Goal: Task Accomplishment & Management: Manage account settings

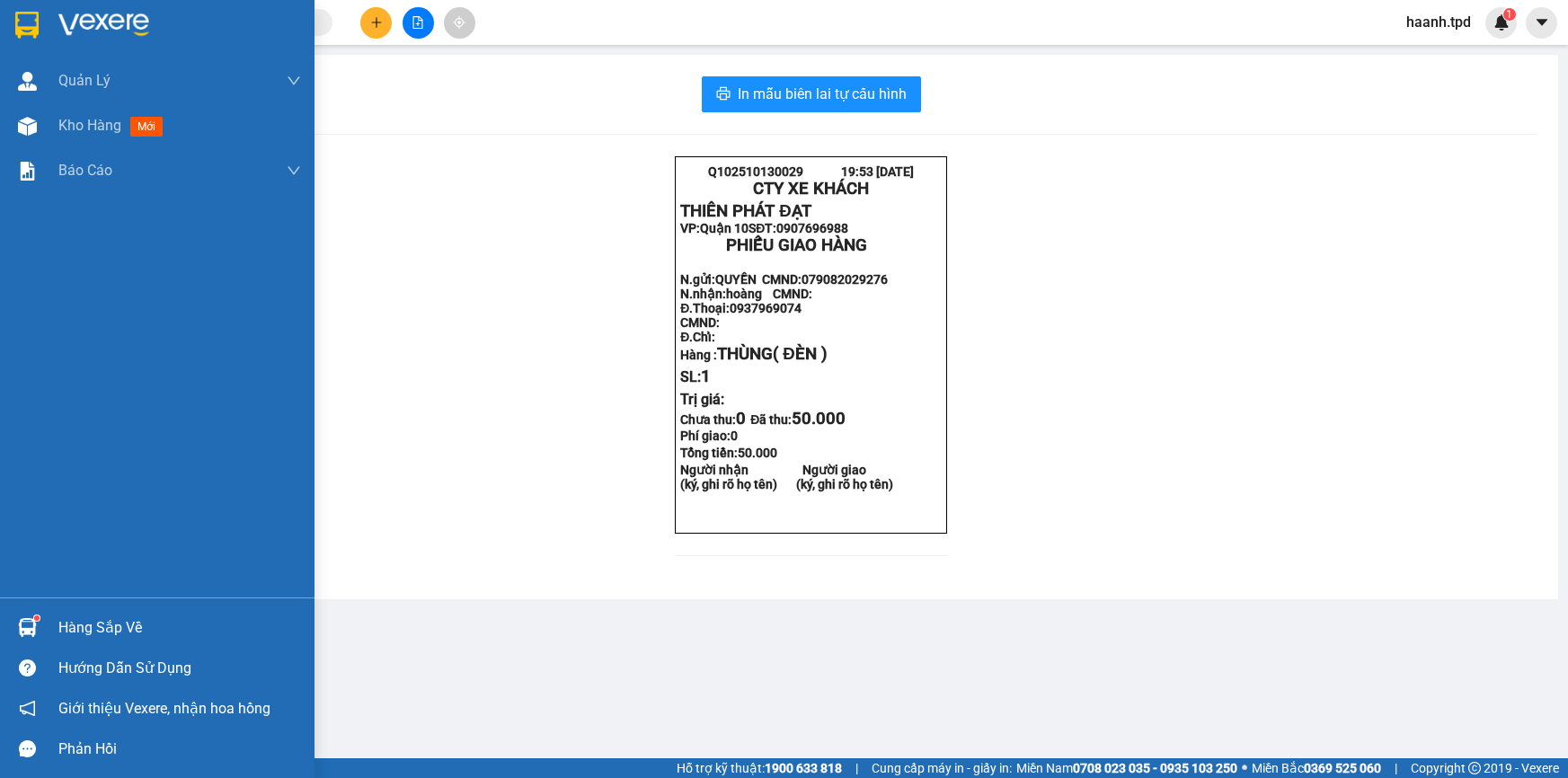
click at [59, 623] on div "Hàng sắp về" at bounding box center [180, 629] width 243 height 27
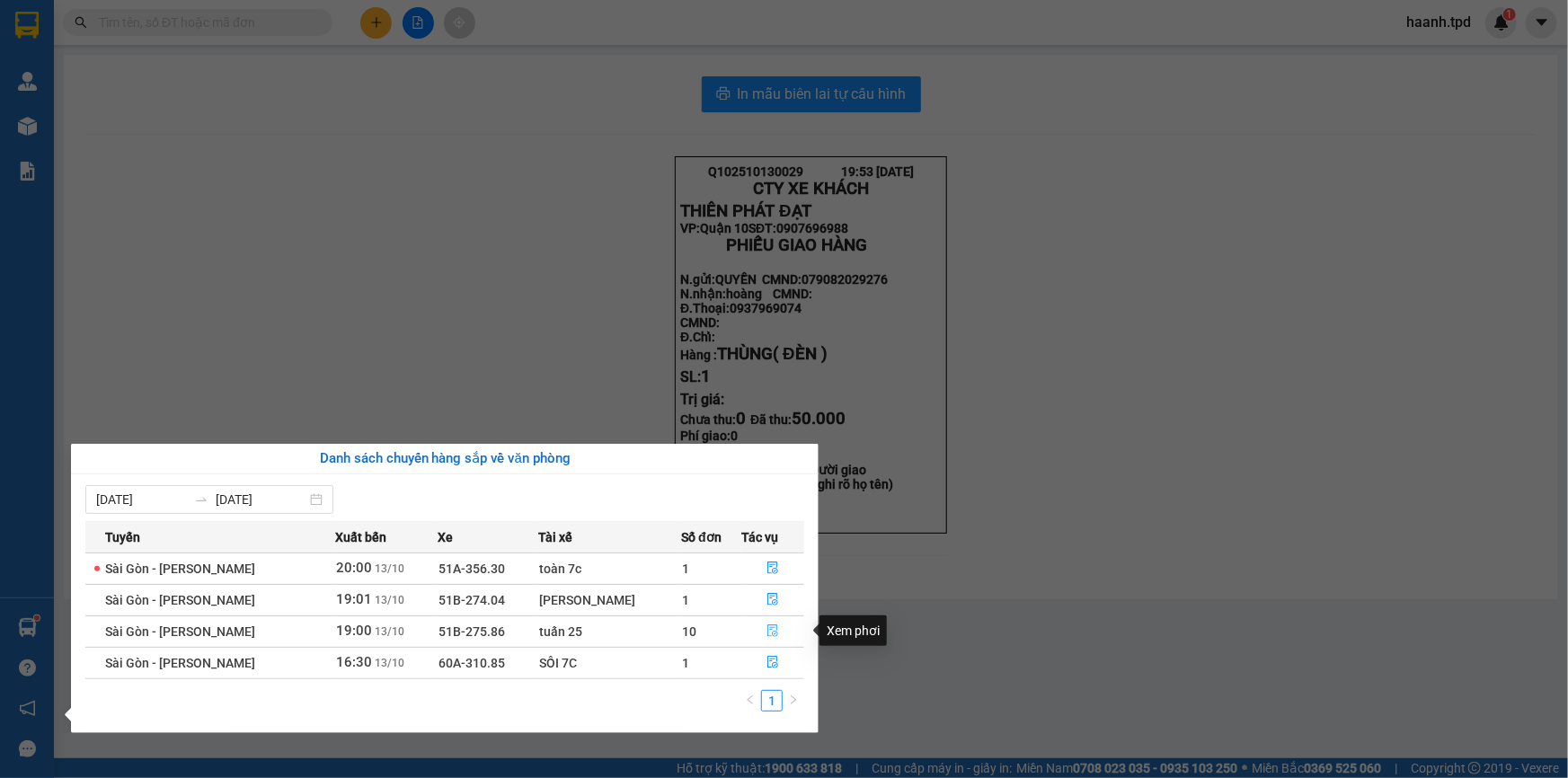
click at [780, 632] on button "button" at bounding box center [772, 632] width 61 height 29
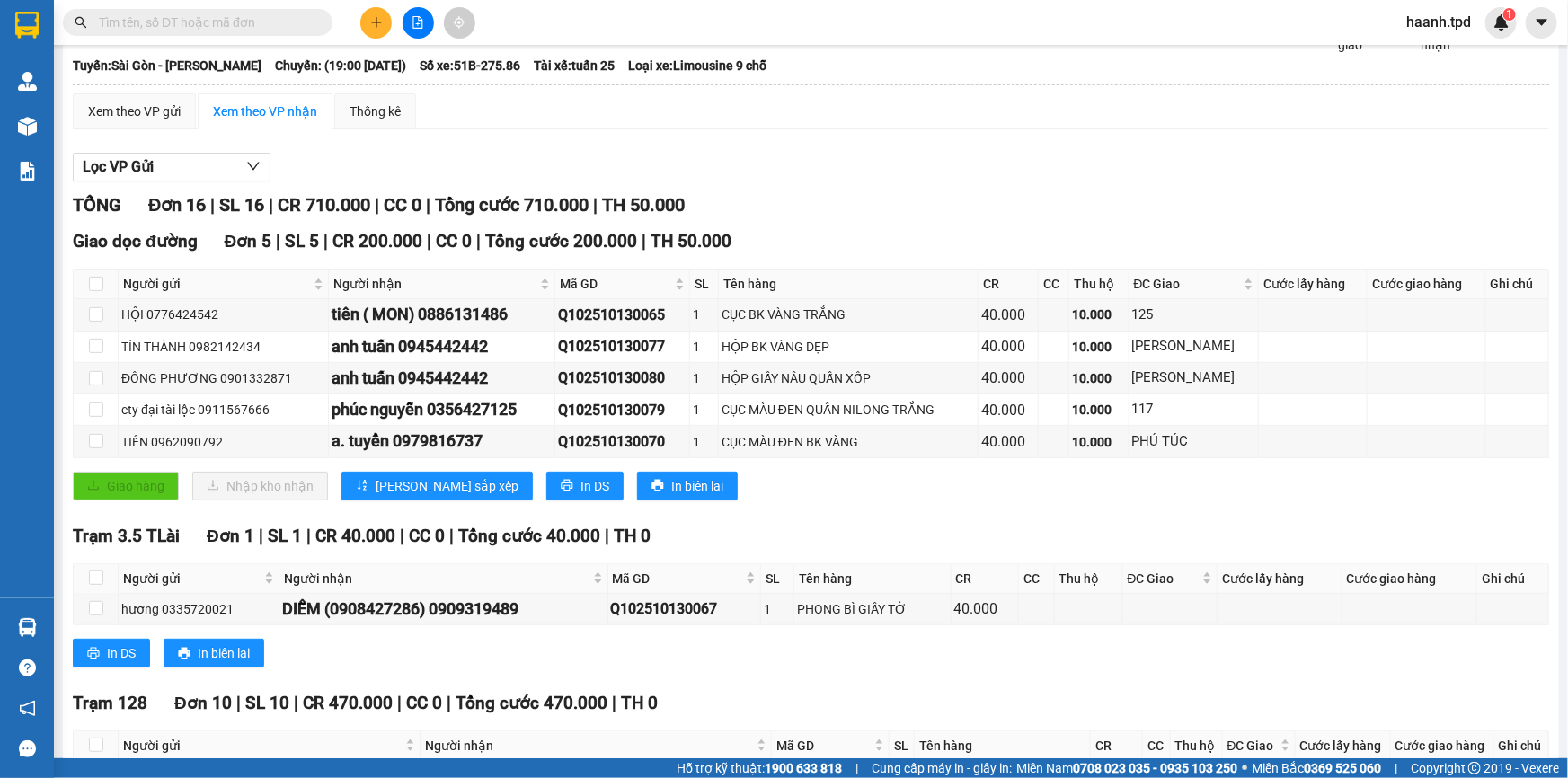
scroll to position [501, 0]
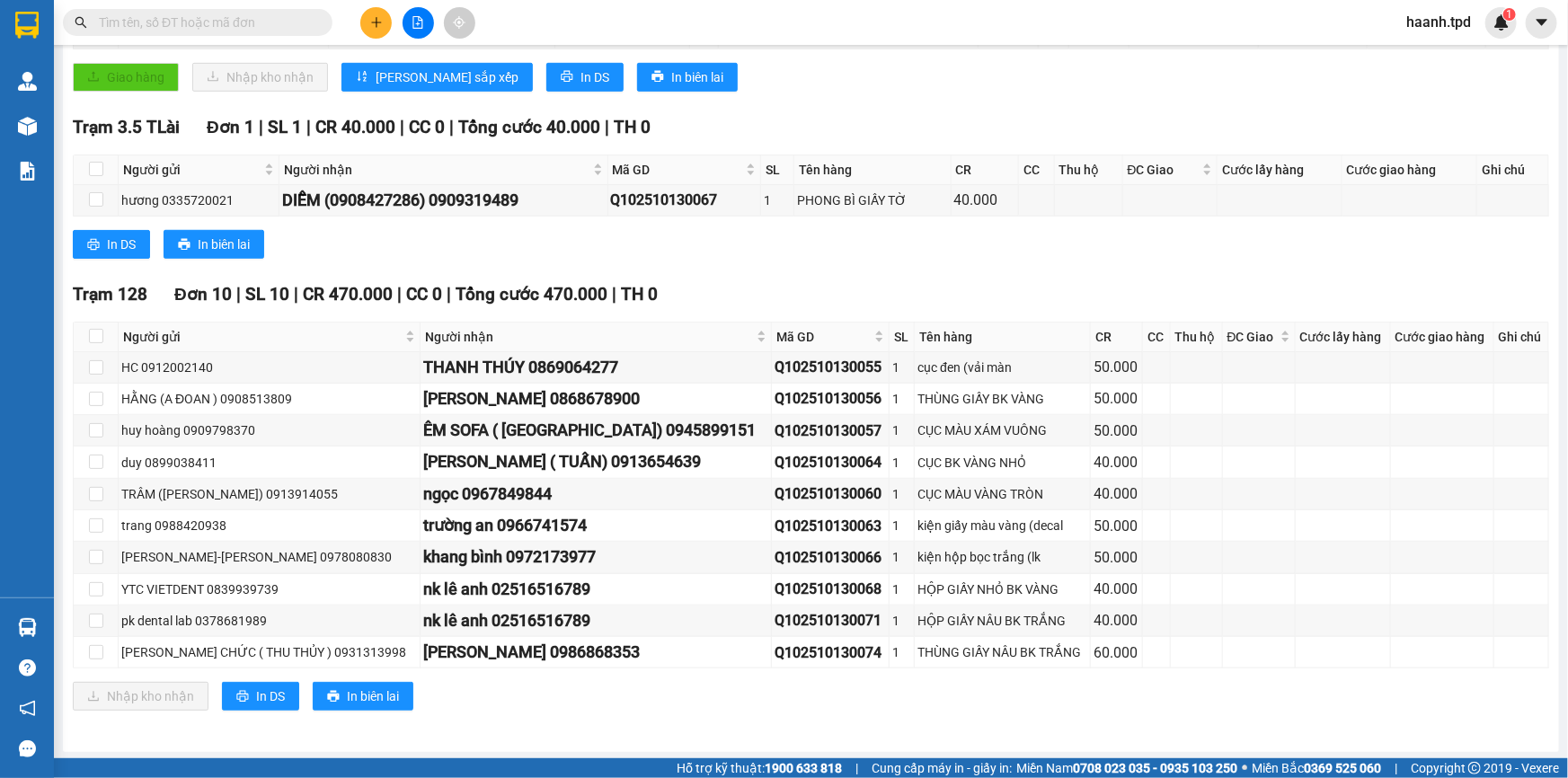
click at [806, 274] on div "TỔNG Đơn 16 | SL 16 | CR 710.000 | CC 0 | Tổng cước 710.000 | TH 50.000 Giao dọ…" at bounding box center [810, 258] width 1476 height 951
click at [752, 234] on div "In DS In biên lai" at bounding box center [810, 245] width 1476 height 29
click at [1296, 501] on td at bounding box center [1343, 495] width 95 height 32
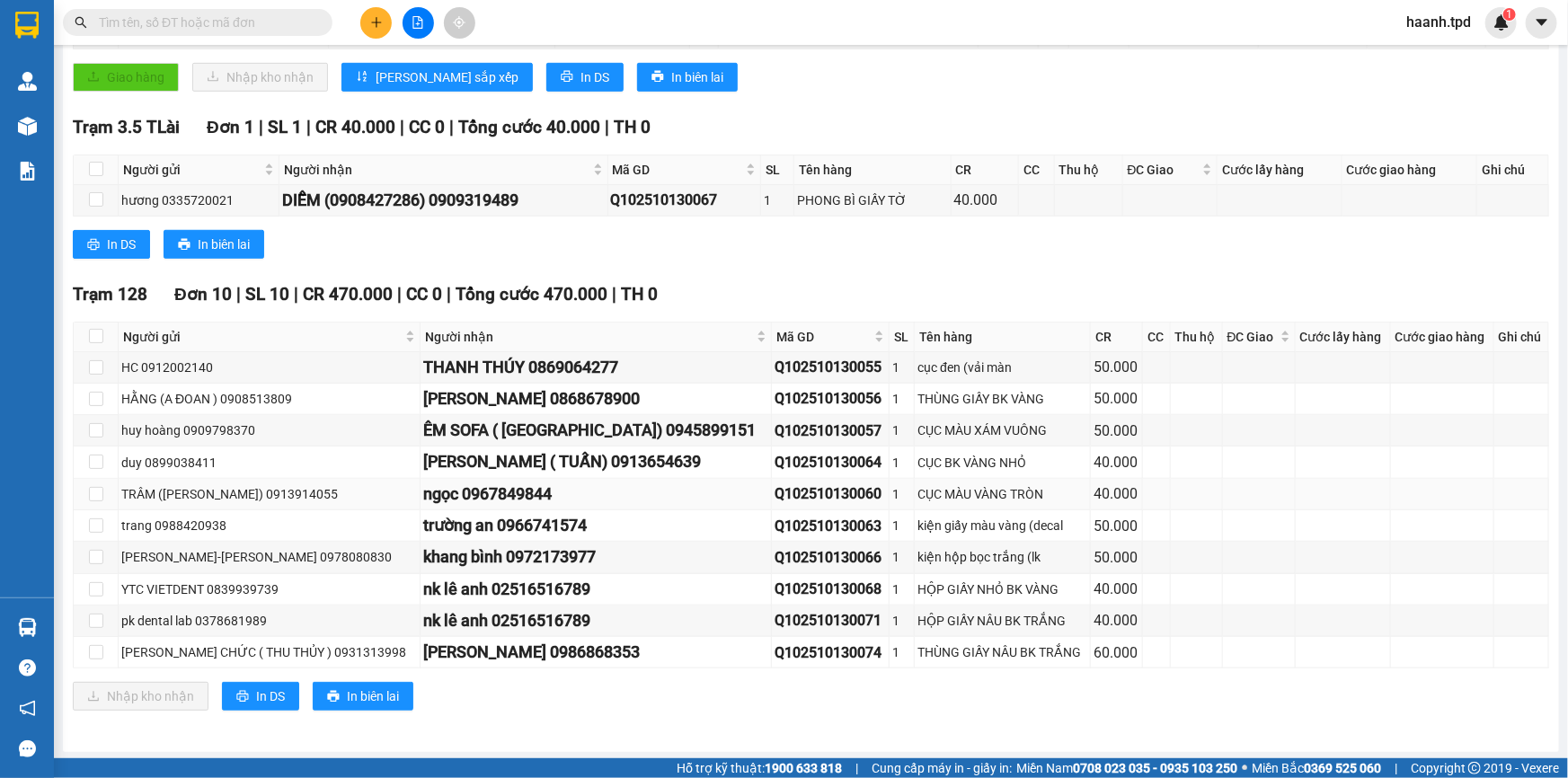
click at [1296, 501] on td at bounding box center [1343, 495] width 95 height 32
click at [1159, 687] on div "Nhập kho nhận In DS In biên lai" at bounding box center [810, 696] width 1476 height 29
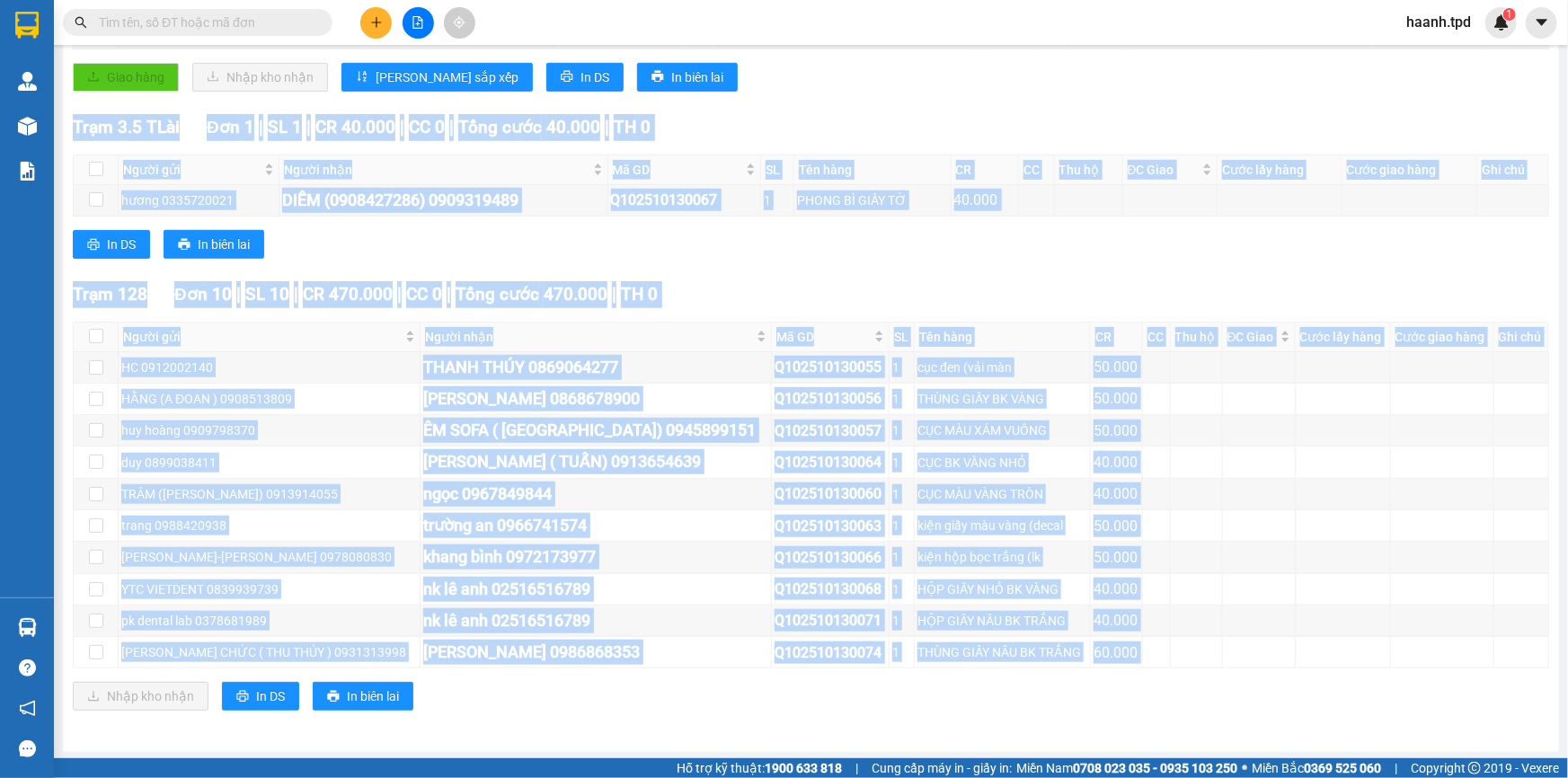
click at [1159, 687] on div "Nhập kho nhận In DS In biên lai" at bounding box center [810, 696] width 1476 height 29
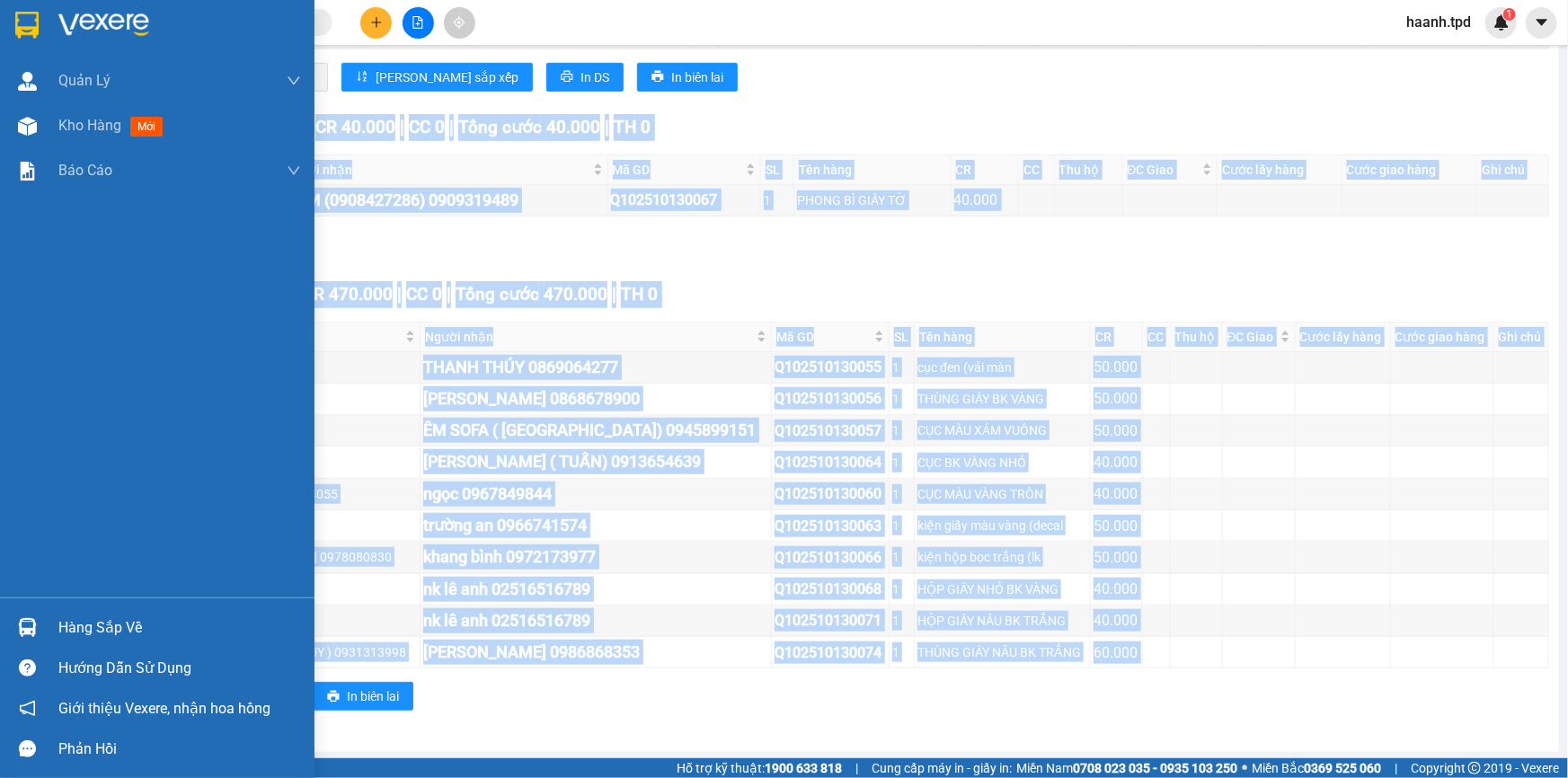
click at [113, 634] on div "Hàng sắp về" at bounding box center [180, 629] width 243 height 27
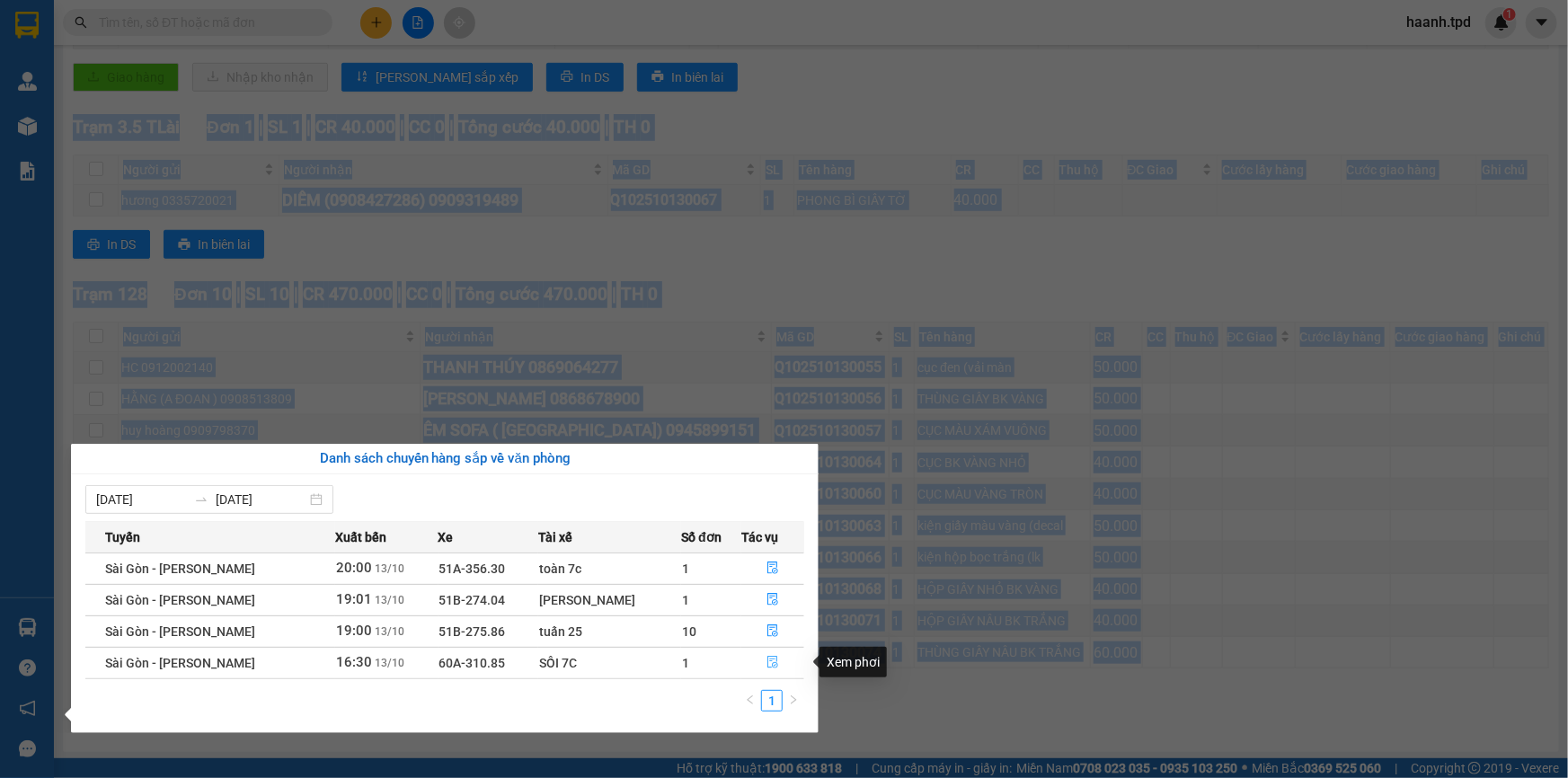
click at [770, 658] on icon "file-done" at bounding box center [772, 662] width 13 height 13
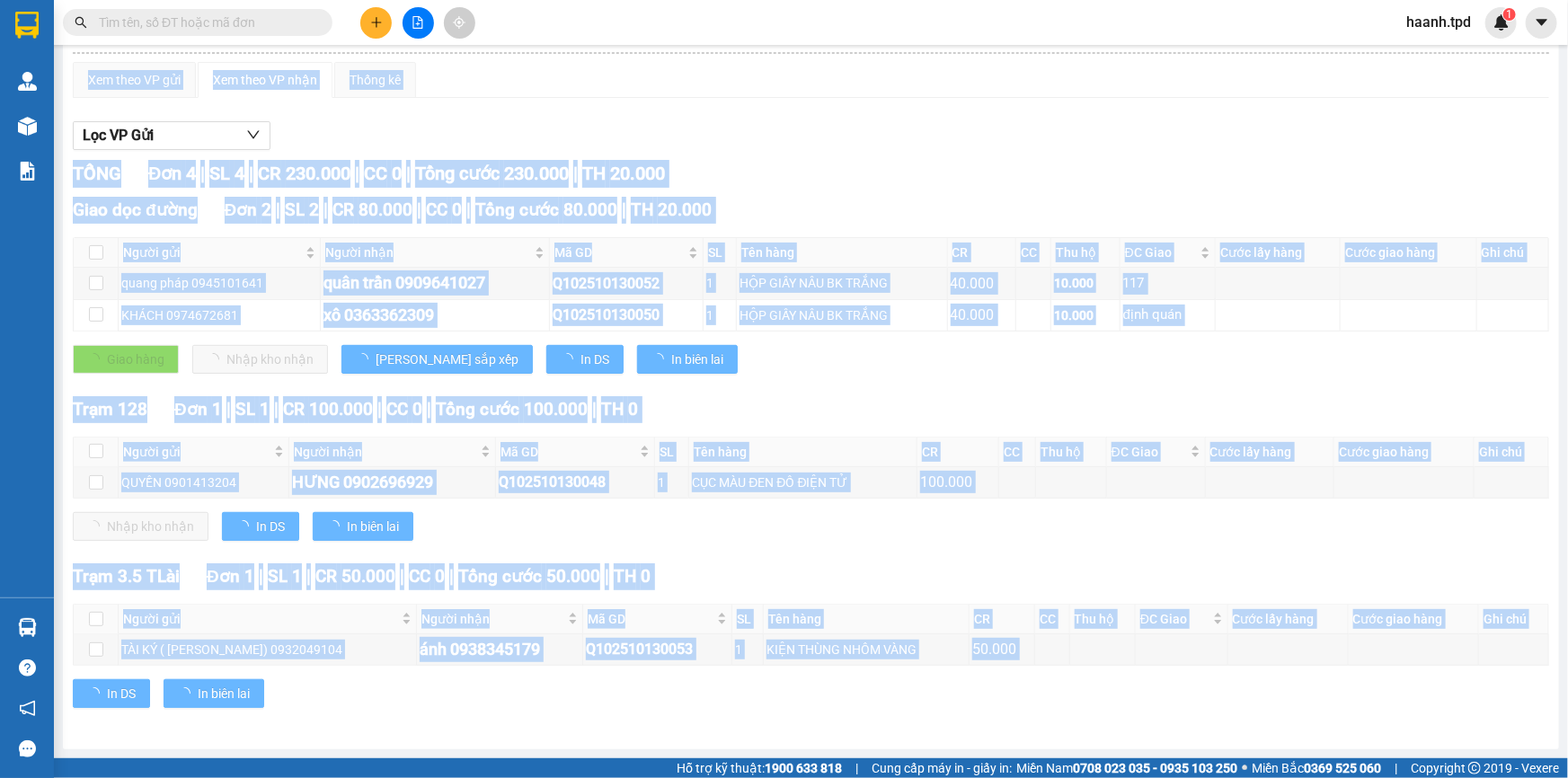
scroll to position [121, 0]
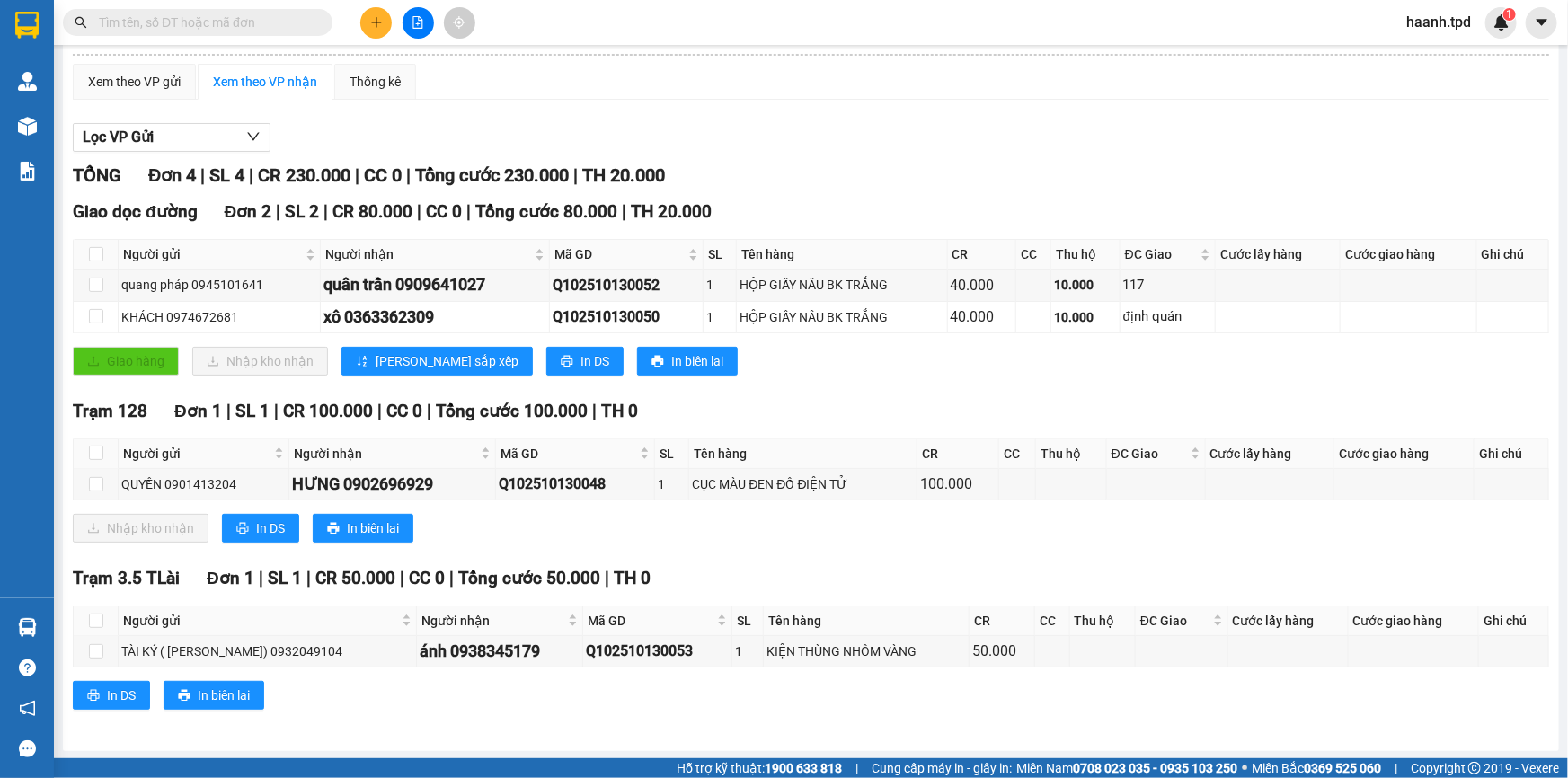
click at [623, 530] on div "Nhập kho nhận In DS In biên lai" at bounding box center [810, 529] width 1476 height 29
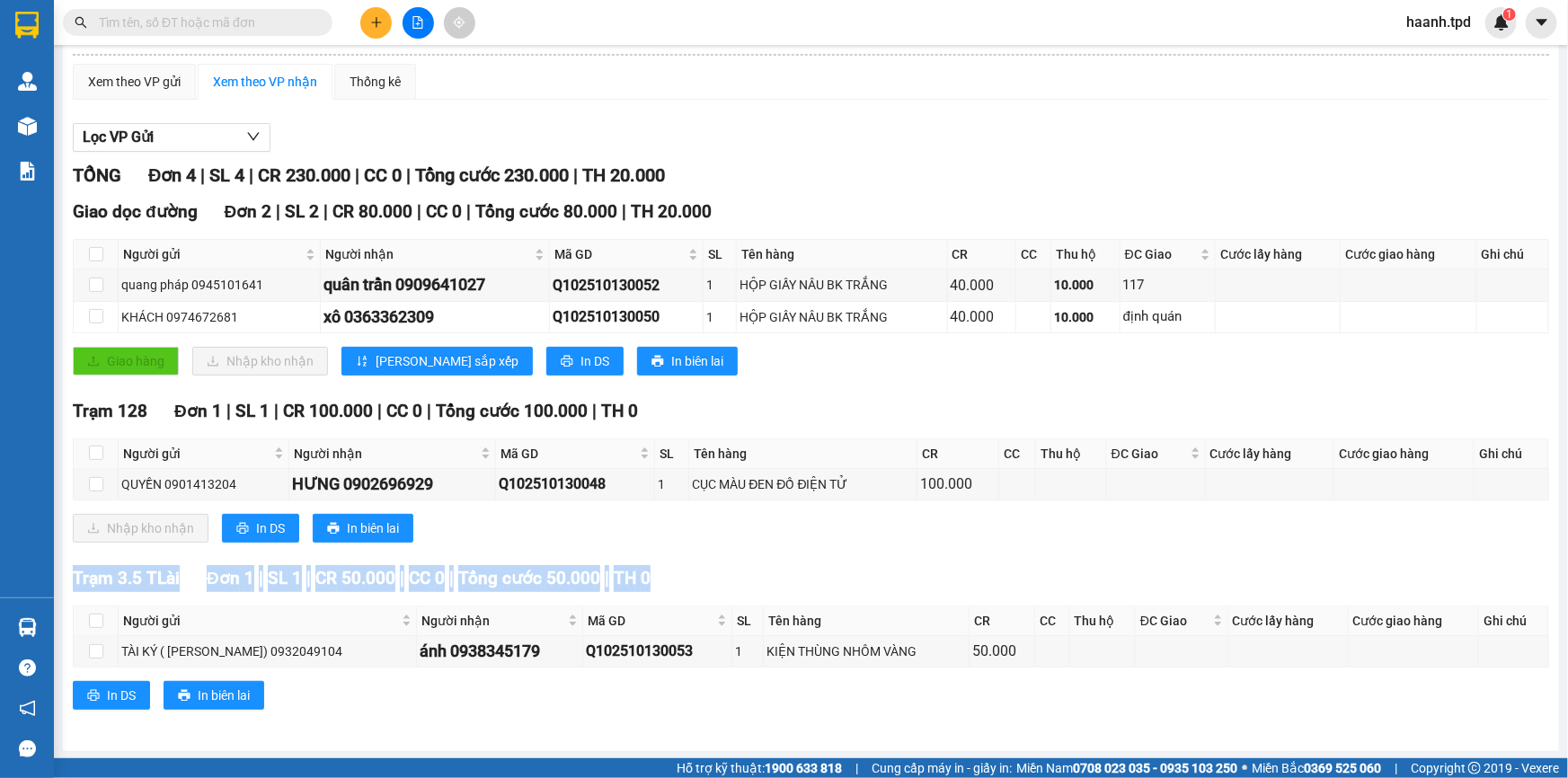
click at [623, 530] on div "Nhập kho nhận In DS In biên lai" at bounding box center [810, 529] width 1476 height 29
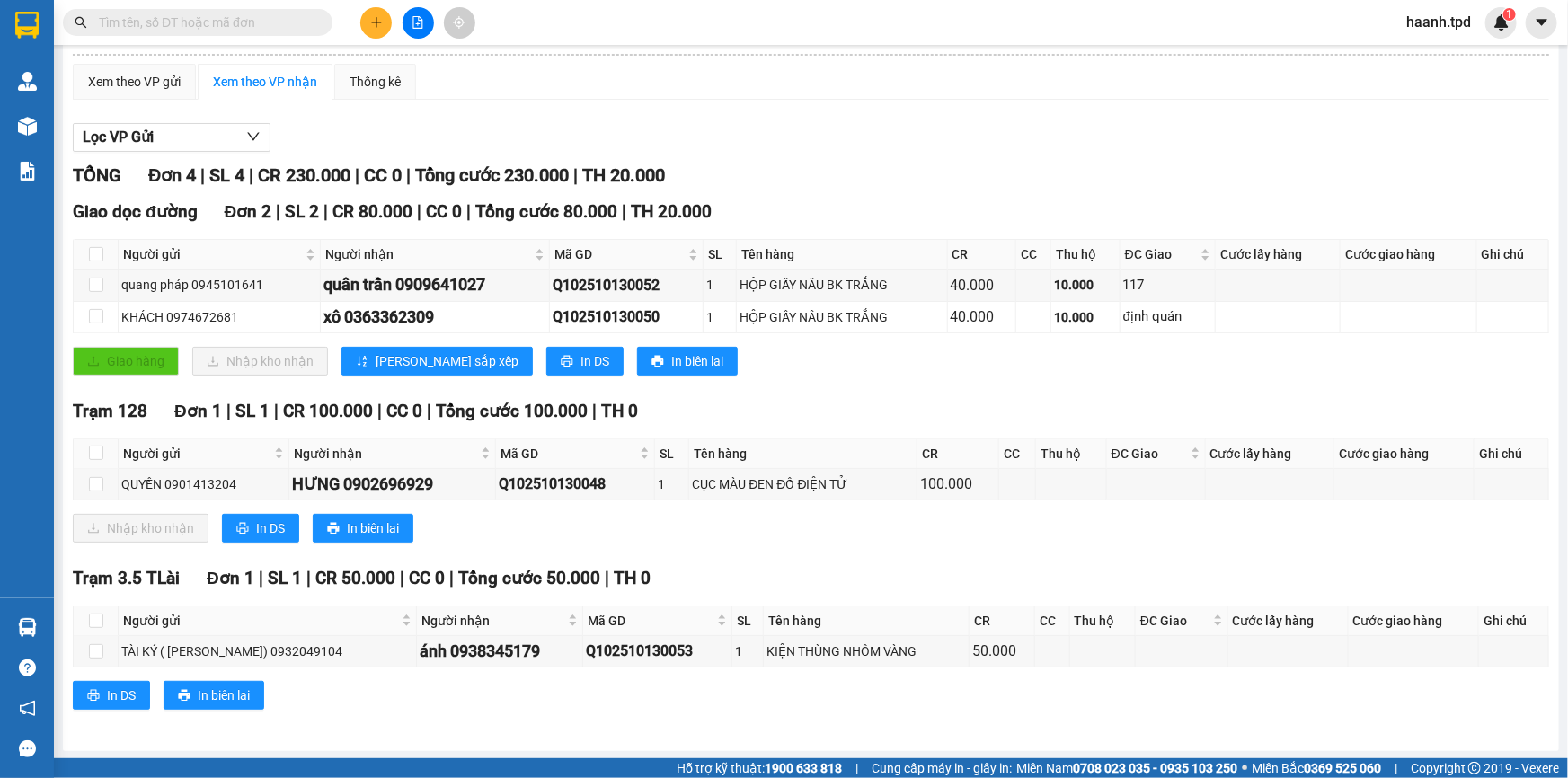
click at [623, 527] on div "Nhập kho nhận In DS In biên lai" at bounding box center [810, 529] width 1476 height 29
click at [624, 520] on div "Nhập kho nhận In DS In biên lai" at bounding box center [810, 529] width 1476 height 29
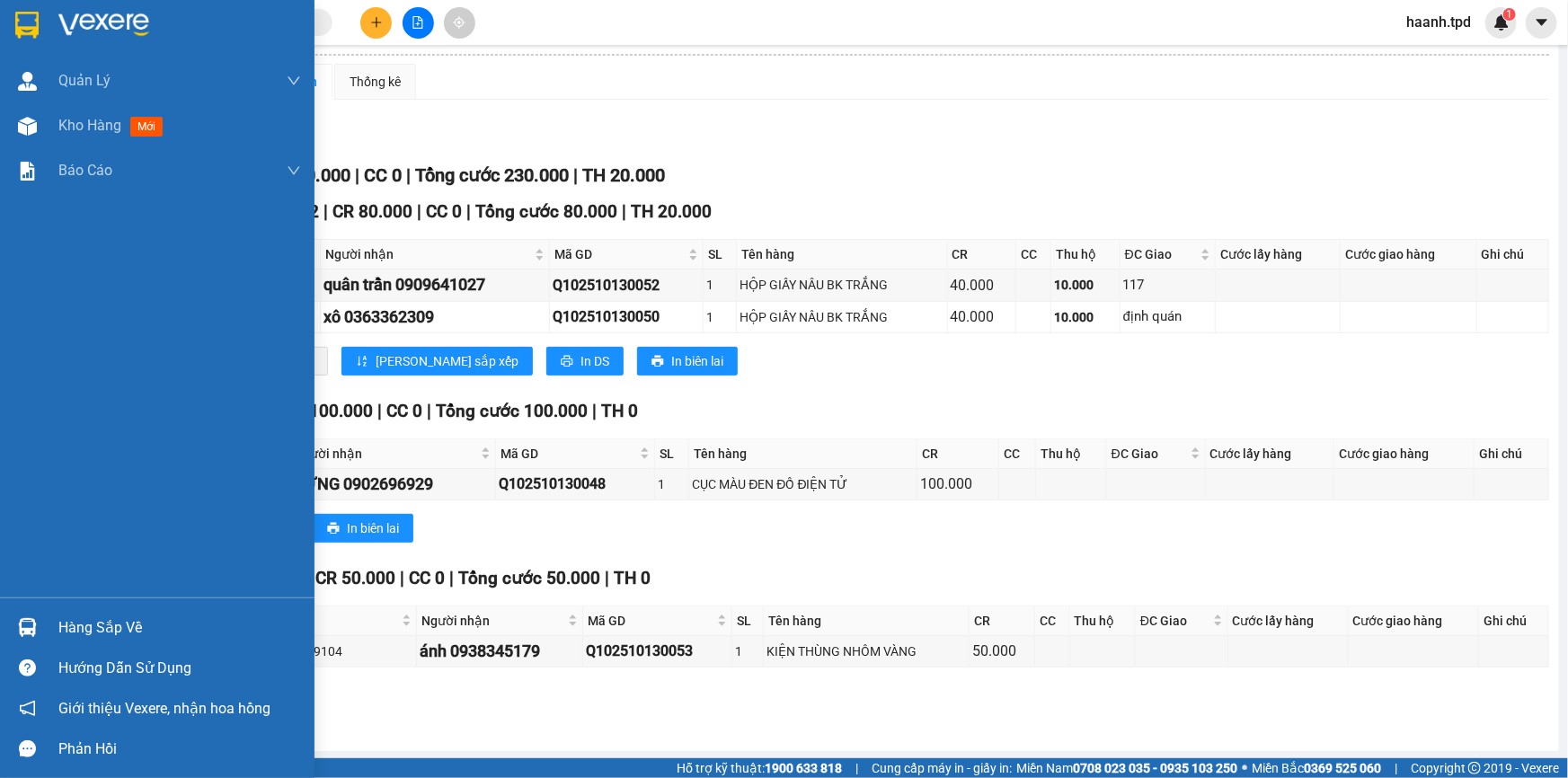
click at [27, 620] on img at bounding box center [27, 628] width 19 height 19
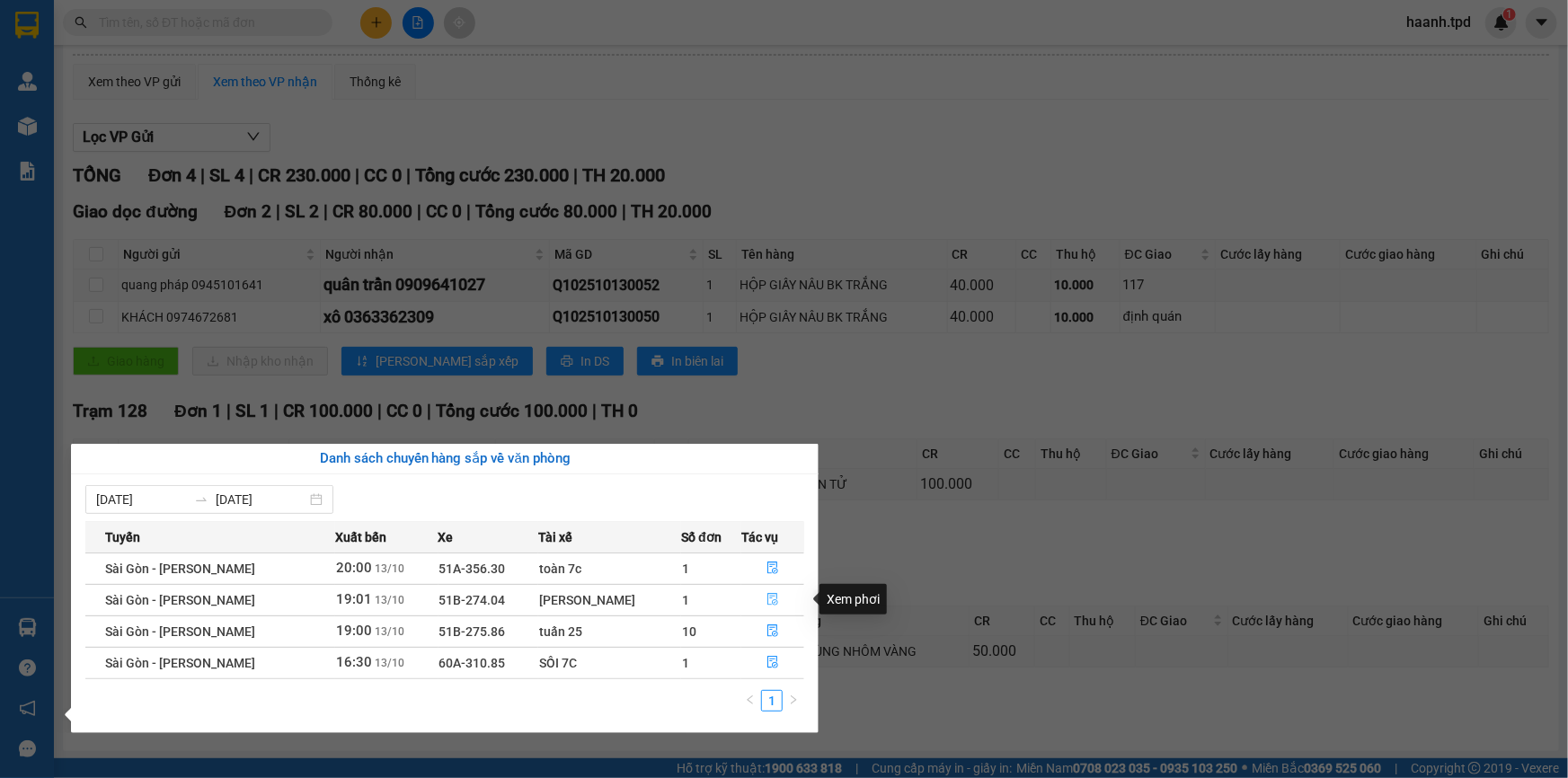
click at [771, 607] on span "file-done" at bounding box center [772, 600] width 13 height 14
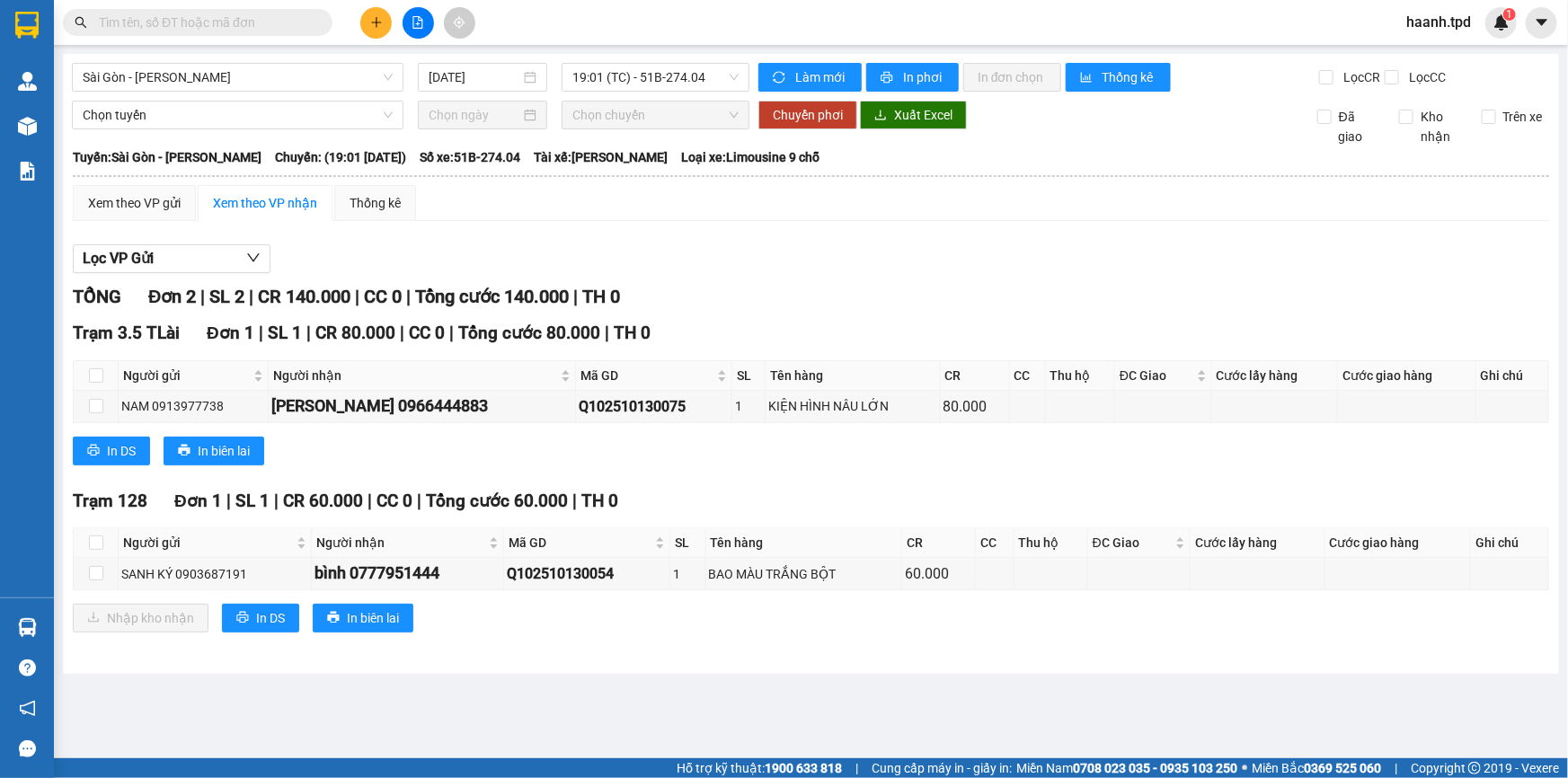
click at [700, 637] on div "Trạm 128 Đơn 1 | SL 1 | CR 60.000 | CC 0 | Tổng cước 60.000 | TH 0 Người gửi Ng…" at bounding box center [810, 567] width 1476 height 158
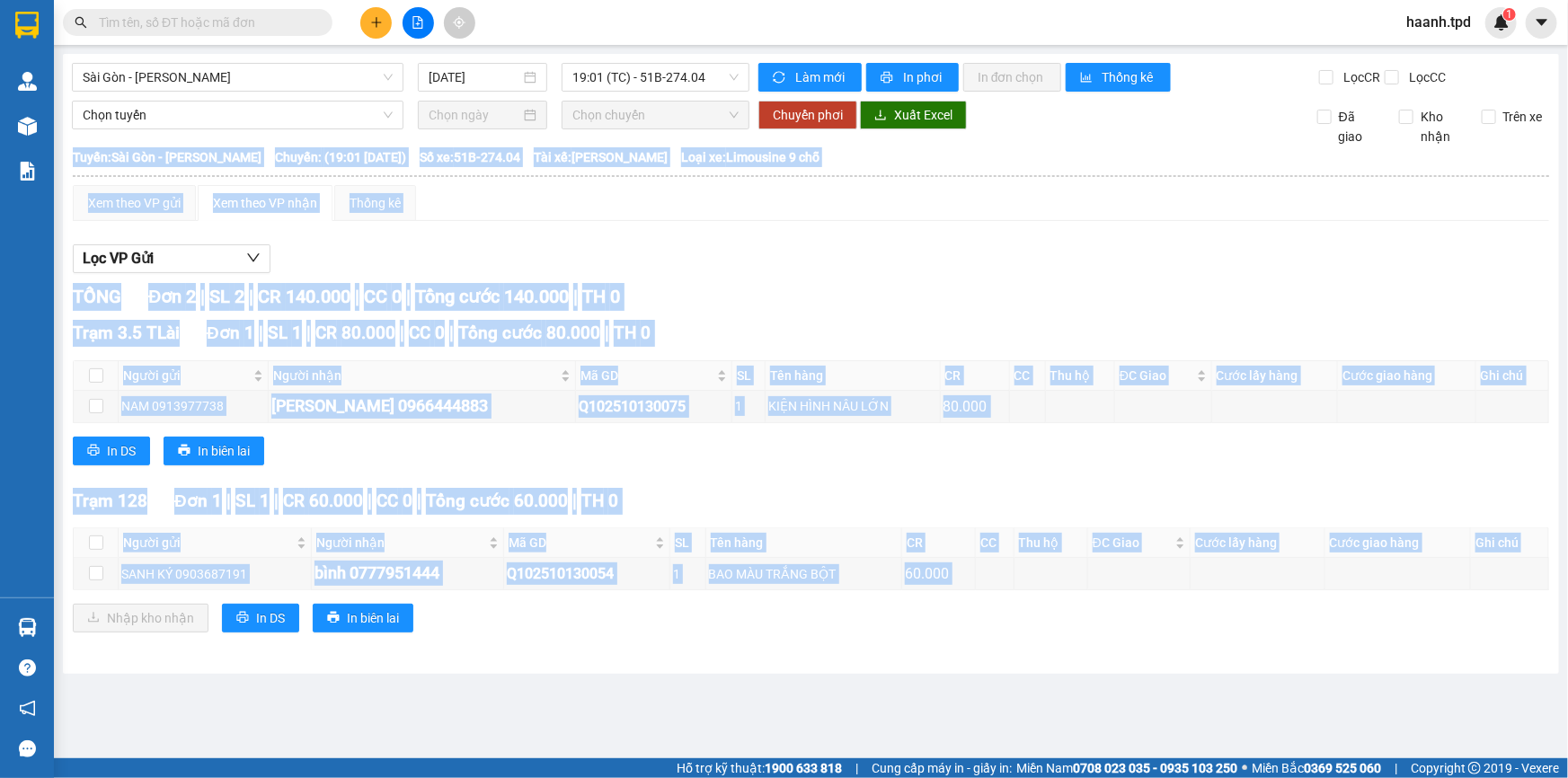
click at [700, 637] on div "Trạm 128 Đơn 1 | SL 1 | CR 60.000 | CC 0 | Tổng cước 60.000 | TH 0 Người gửi Ng…" at bounding box center [810, 567] width 1476 height 158
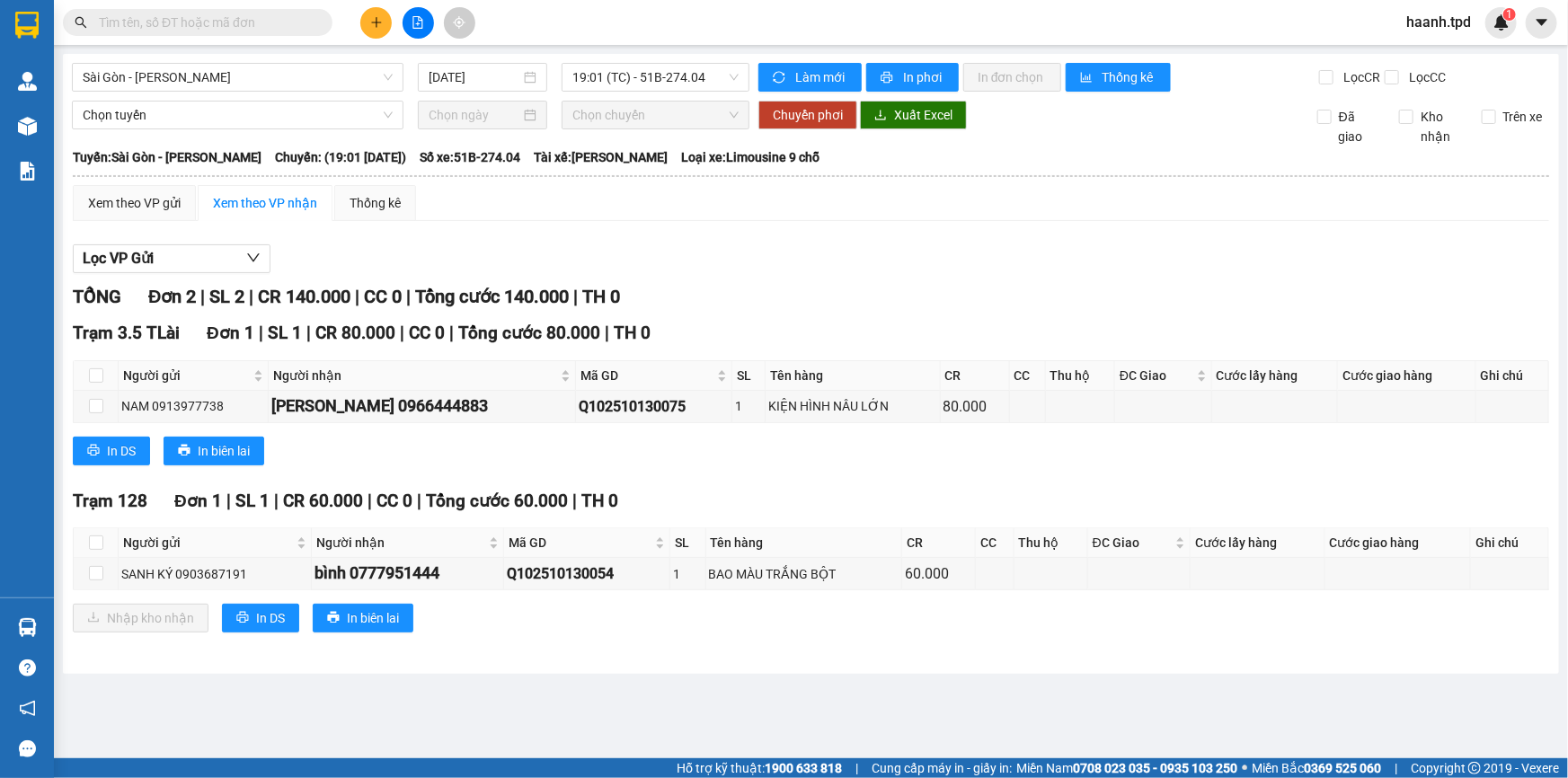
click at [715, 483] on div "TỔNG Đơn 2 | SL 2 | CR 140.000 | CC 0 | Tổng cước 140.000 | TH 0 Trạm 3.5 TLài …" at bounding box center [810, 469] width 1476 height 372
click at [655, 695] on main "[GEOGRAPHIC_DATA] - Phương Lâm [DATE] 19:01 (TC) - 51B-274.04 Làm mới In phơi I…" at bounding box center [784, 379] width 1568 height 759
click at [635, 688] on main "[GEOGRAPHIC_DATA] - Phương Lâm [DATE] 19:01 (TC) - 51B-274.04 Làm mới In phơi I…" at bounding box center [784, 379] width 1568 height 759
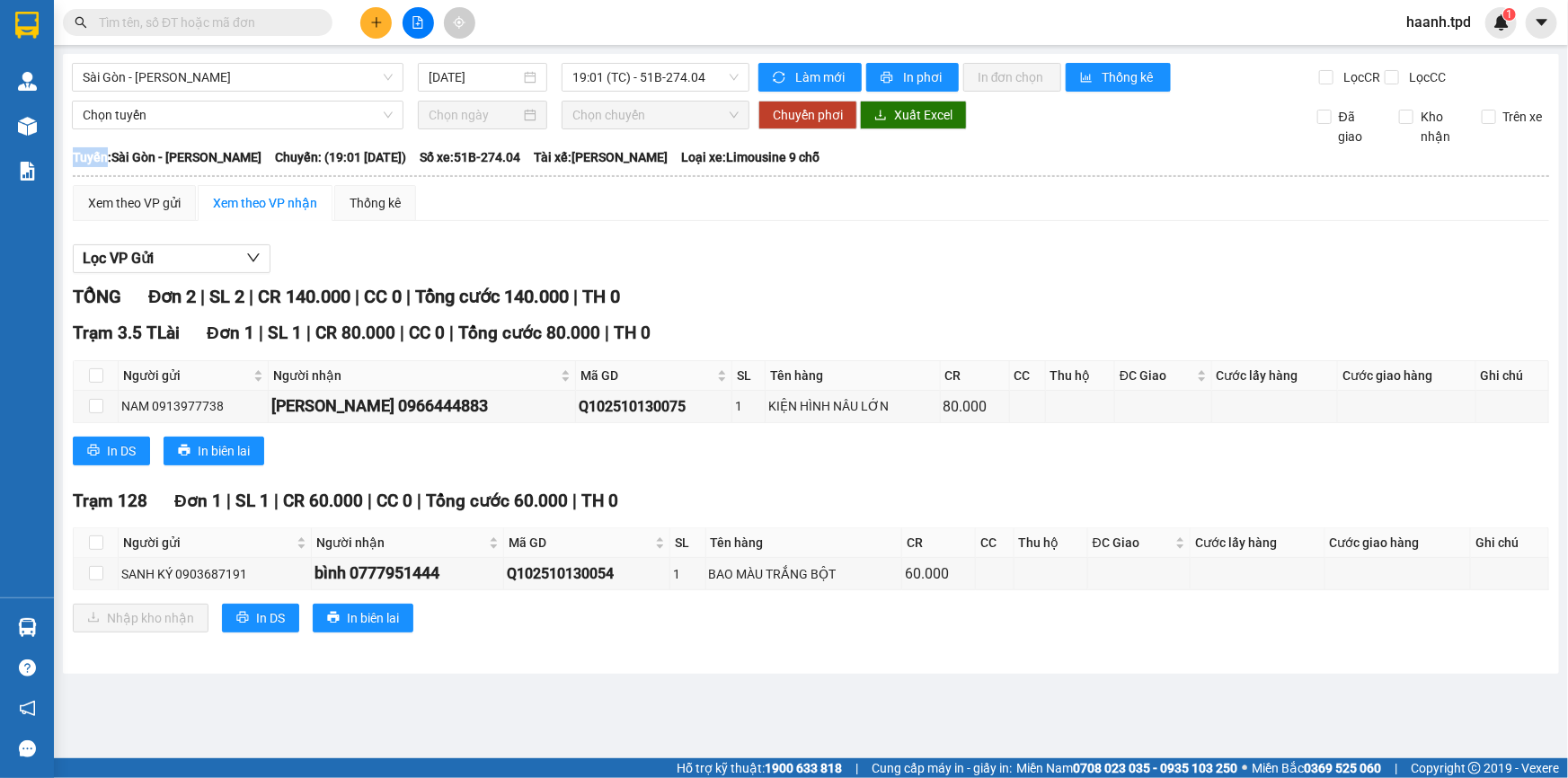
click at [635, 688] on main "[GEOGRAPHIC_DATA] - Phương Lâm [DATE] 19:01 (TC) - 51B-274.04 Làm mới In phơi I…" at bounding box center [784, 379] width 1568 height 759
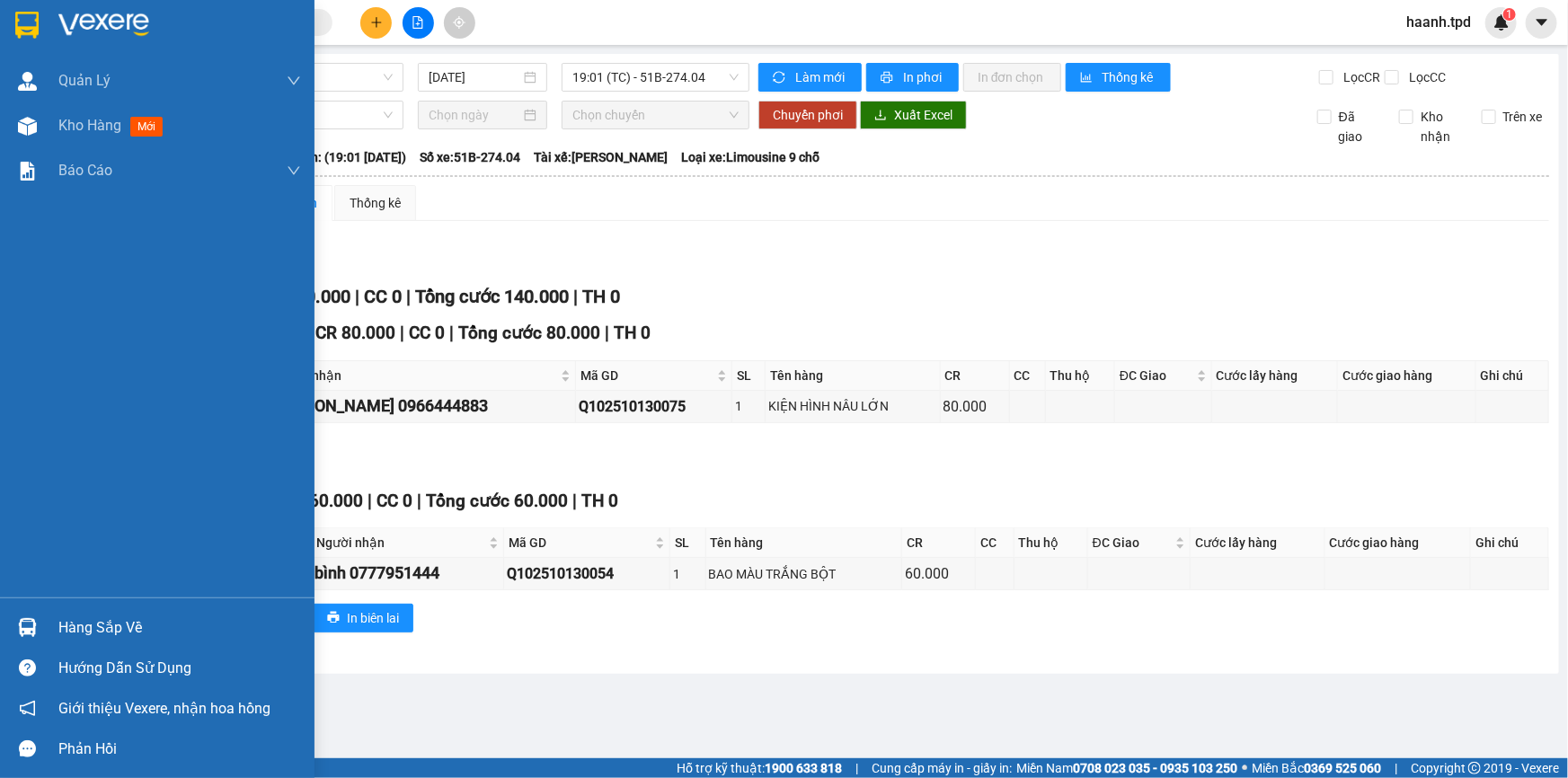
click at [24, 624] on img at bounding box center [27, 628] width 19 height 19
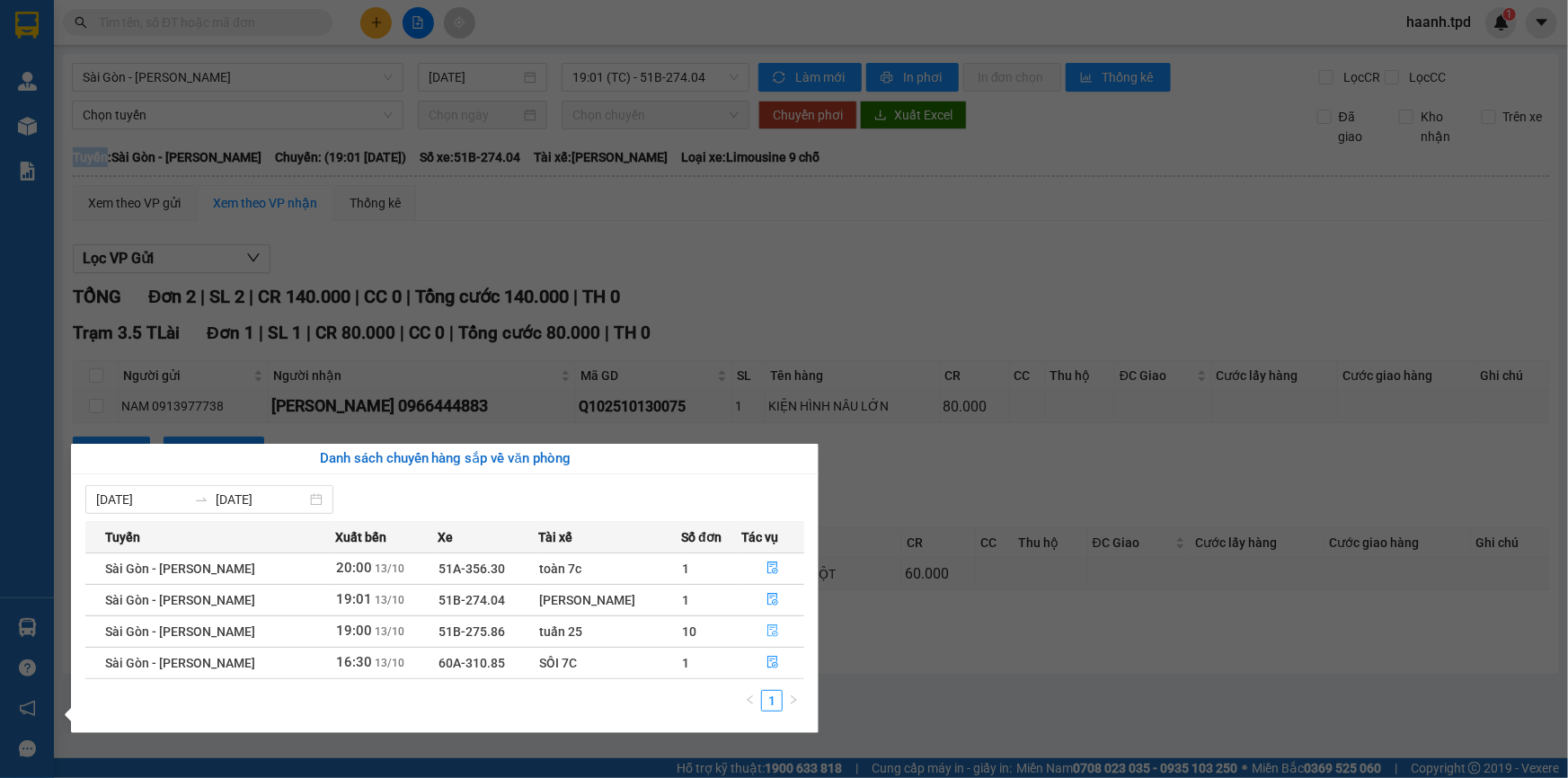
click at [767, 627] on icon "file-done" at bounding box center [772, 631] width 11 height 13
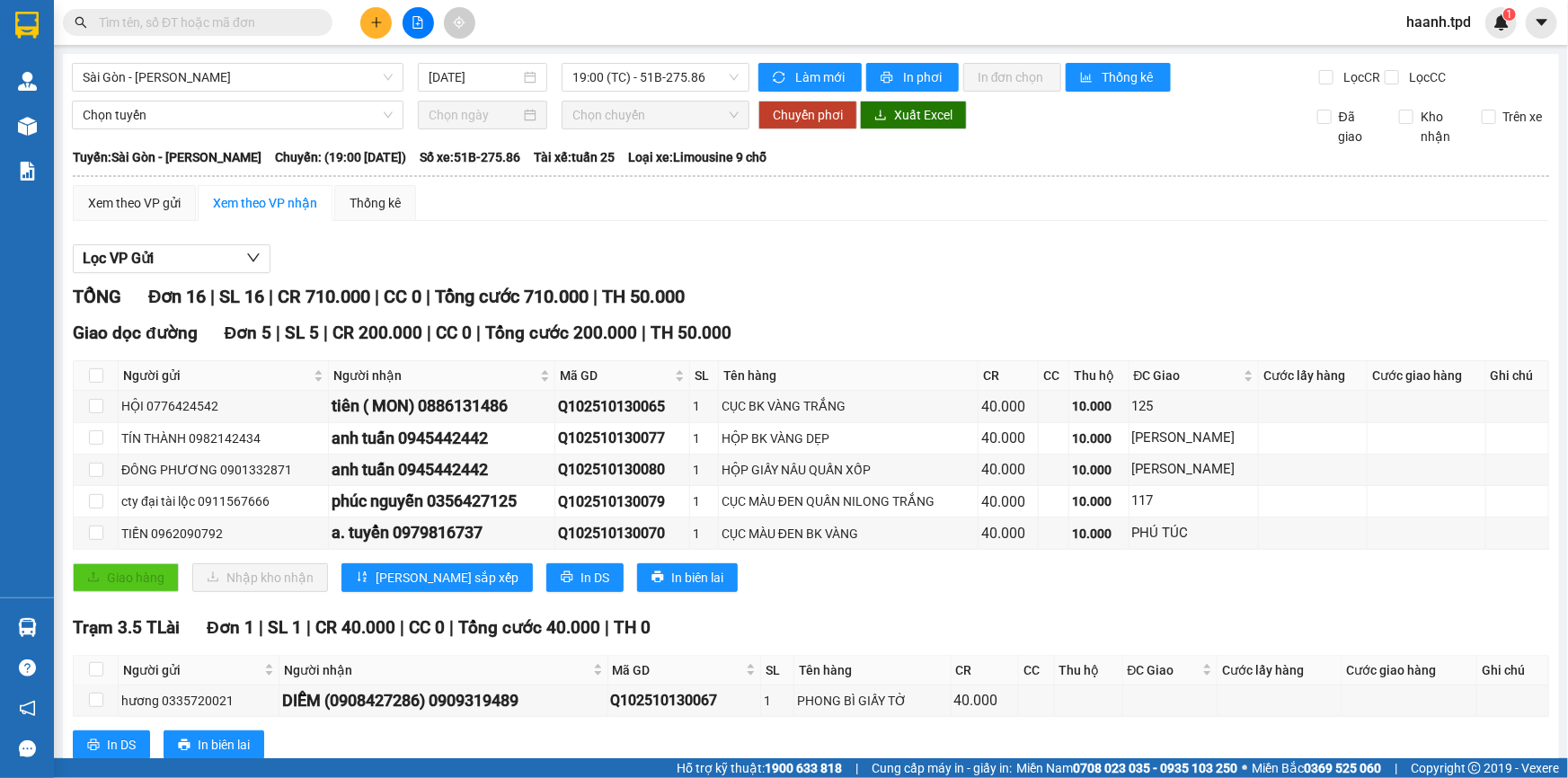
click at [885, 282] on div "Lọc VP Gửi TỔNG Đơn 16 | SL 16 | CR 710.000 | CC 0 | Tổng cước 710.000 | TH 50…" at bounding box center [810, 735] width 1476 height 998
click at [888, 281] on div "Lọc VP Gửi TỔNG Đơn 16 | SL 16 | CR 710.000 | CC 0 | Tổng cước 710.000 | TH 50…" at bounding box center [810, 735] width 1476 height 998
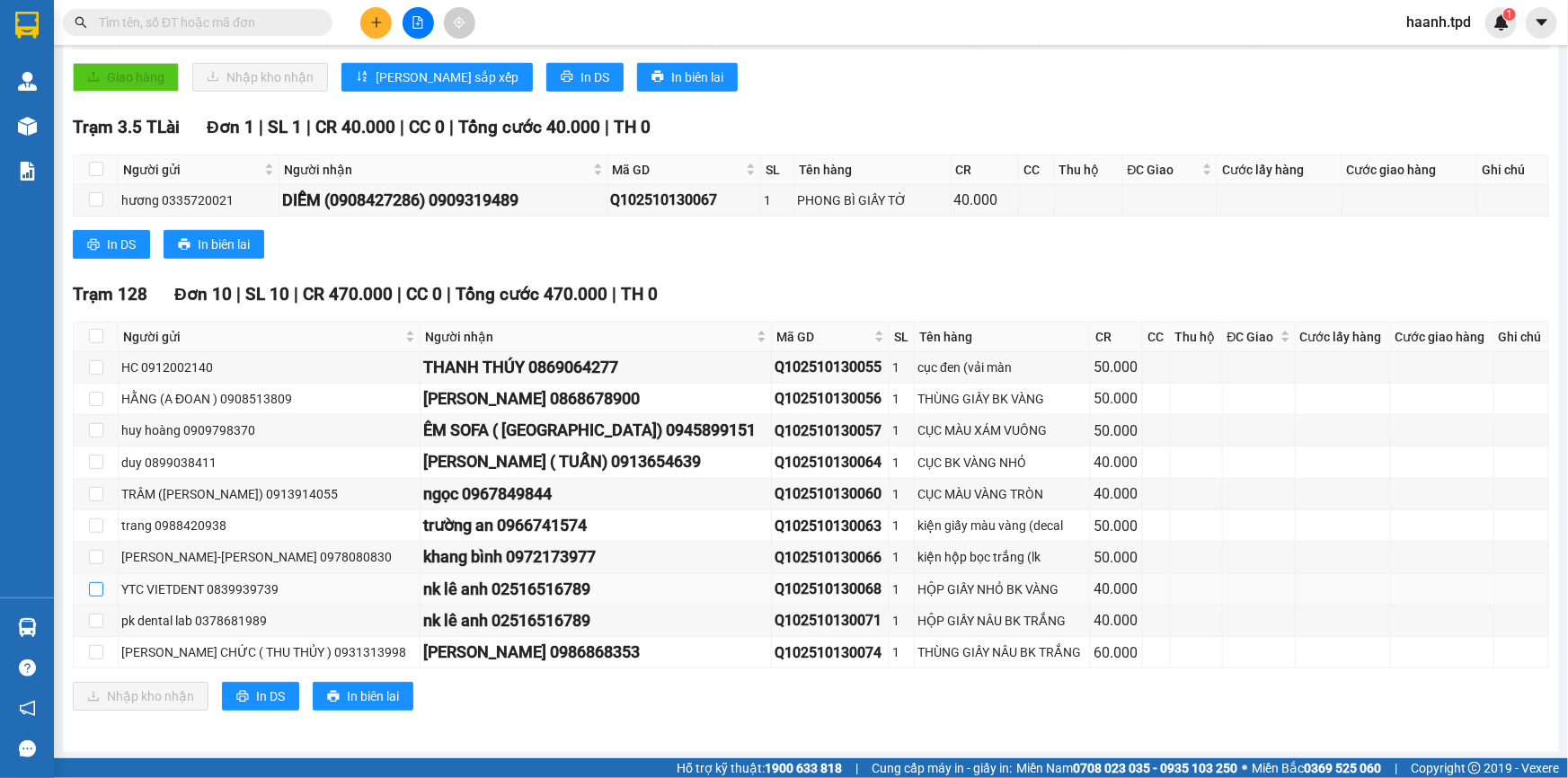
click at [92, 583] on input "checkbox" at bounding box center [96, 590] width 14 height 14
checkbox input "true"
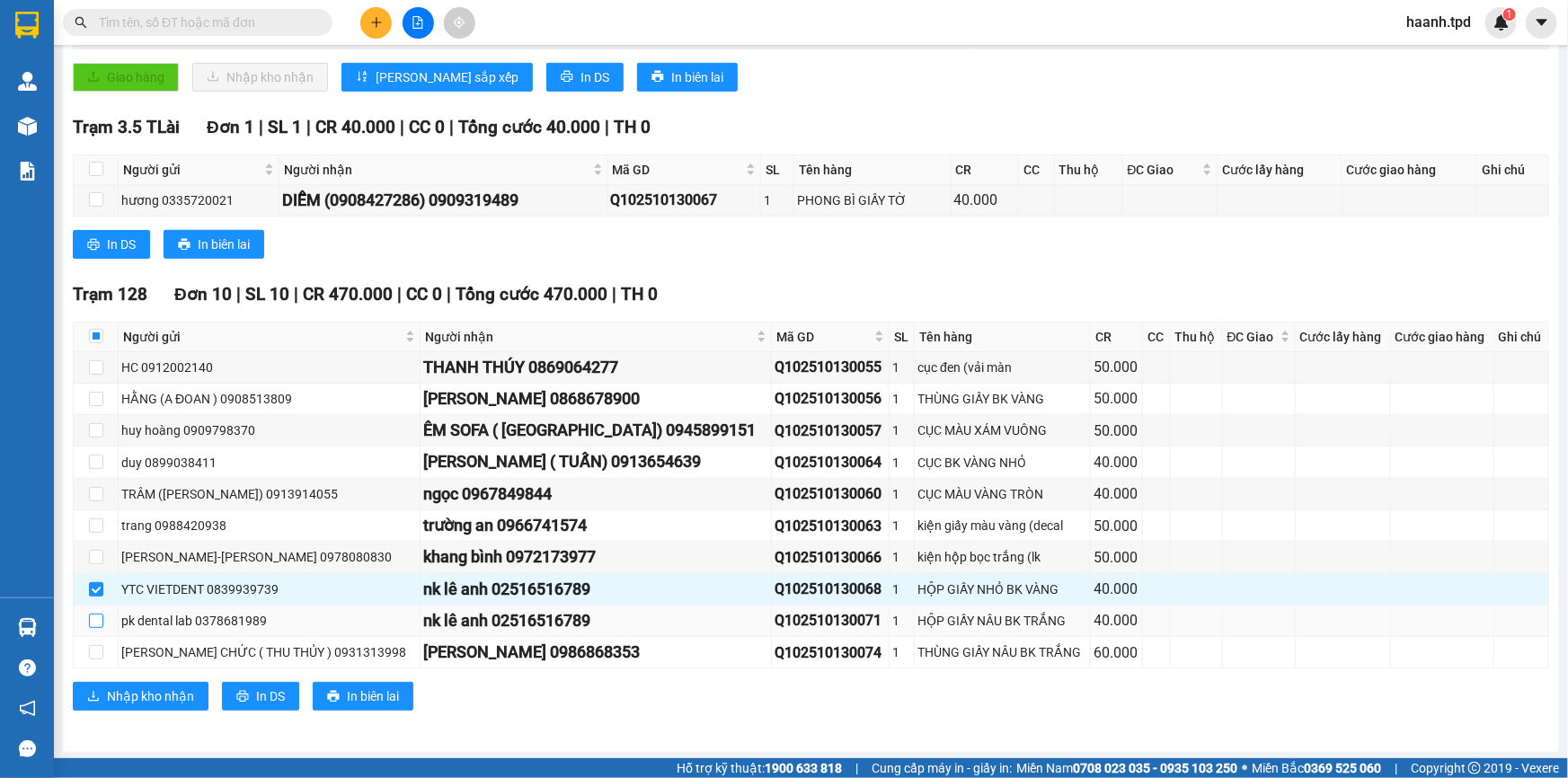
click at [97, 617] on input "checkbox" at bounding box center [96, 621] width 14 height 14
checkbox input "true"
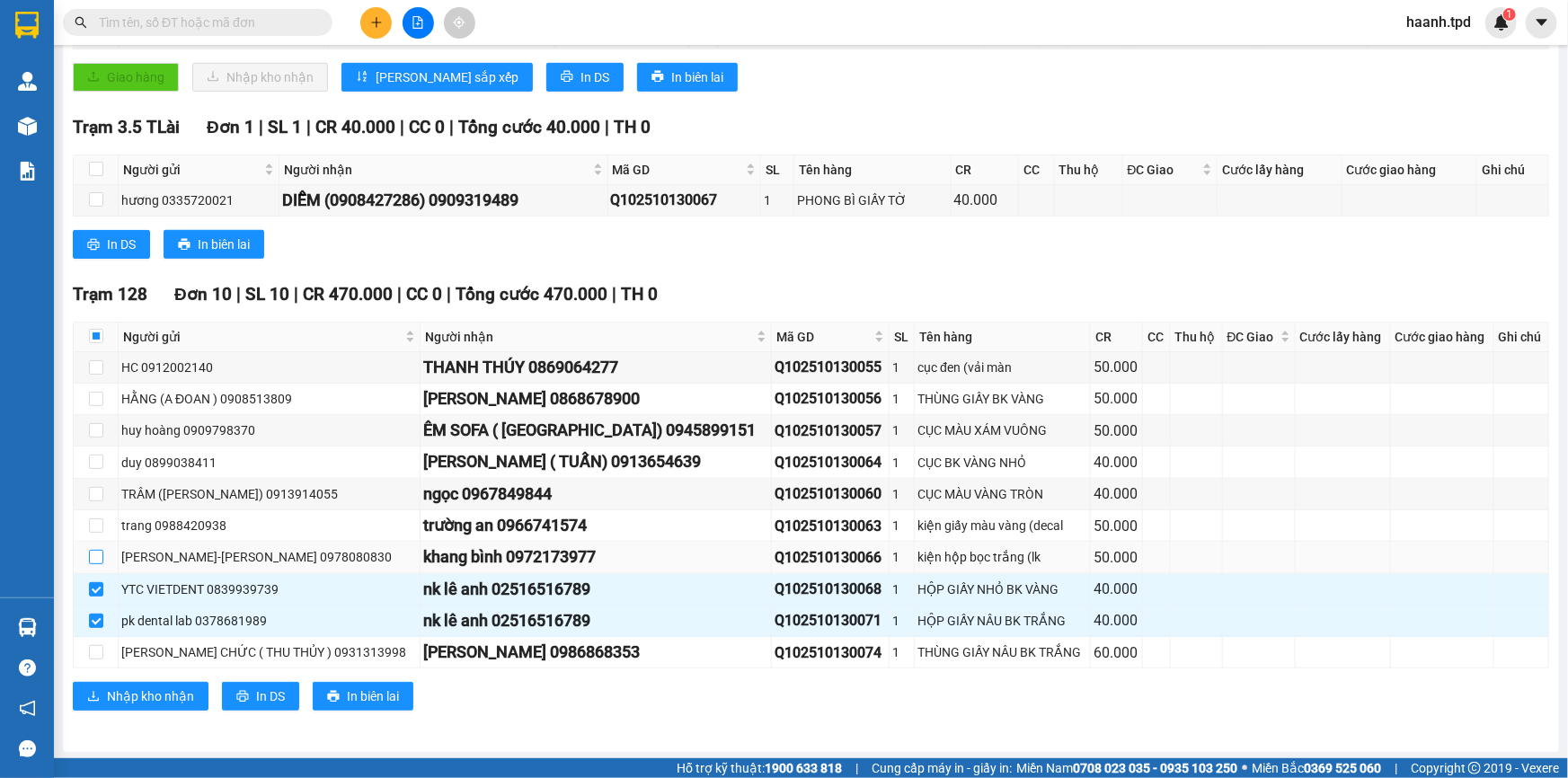
click at [92, 550] on input "checkbox" at bounding box center [96, 557] width 14 height 14
checkbox input "true"
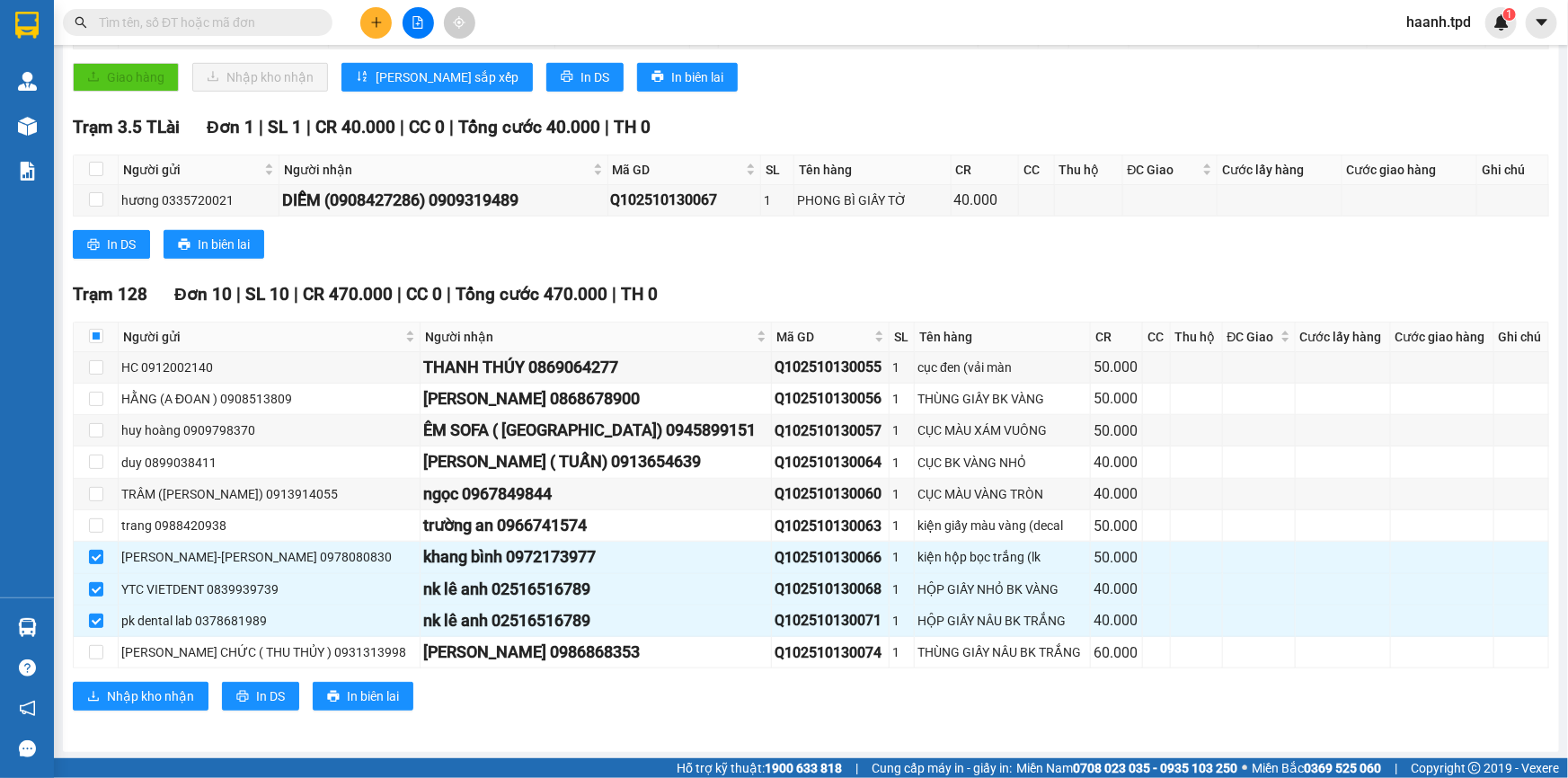
click at [571, 725] on div "TỔNG Đơn 16 | SL 16 | CR 710.000 | CC 0 | Tổng cước 710.000 | TH 50.000 Giao dọ…" at bounding box center [810, 258] width 1476 height 951
click at [95, 428] on input "checkbox" at bounding box center [96, 430] width 14 height 14
checkbox input "true"
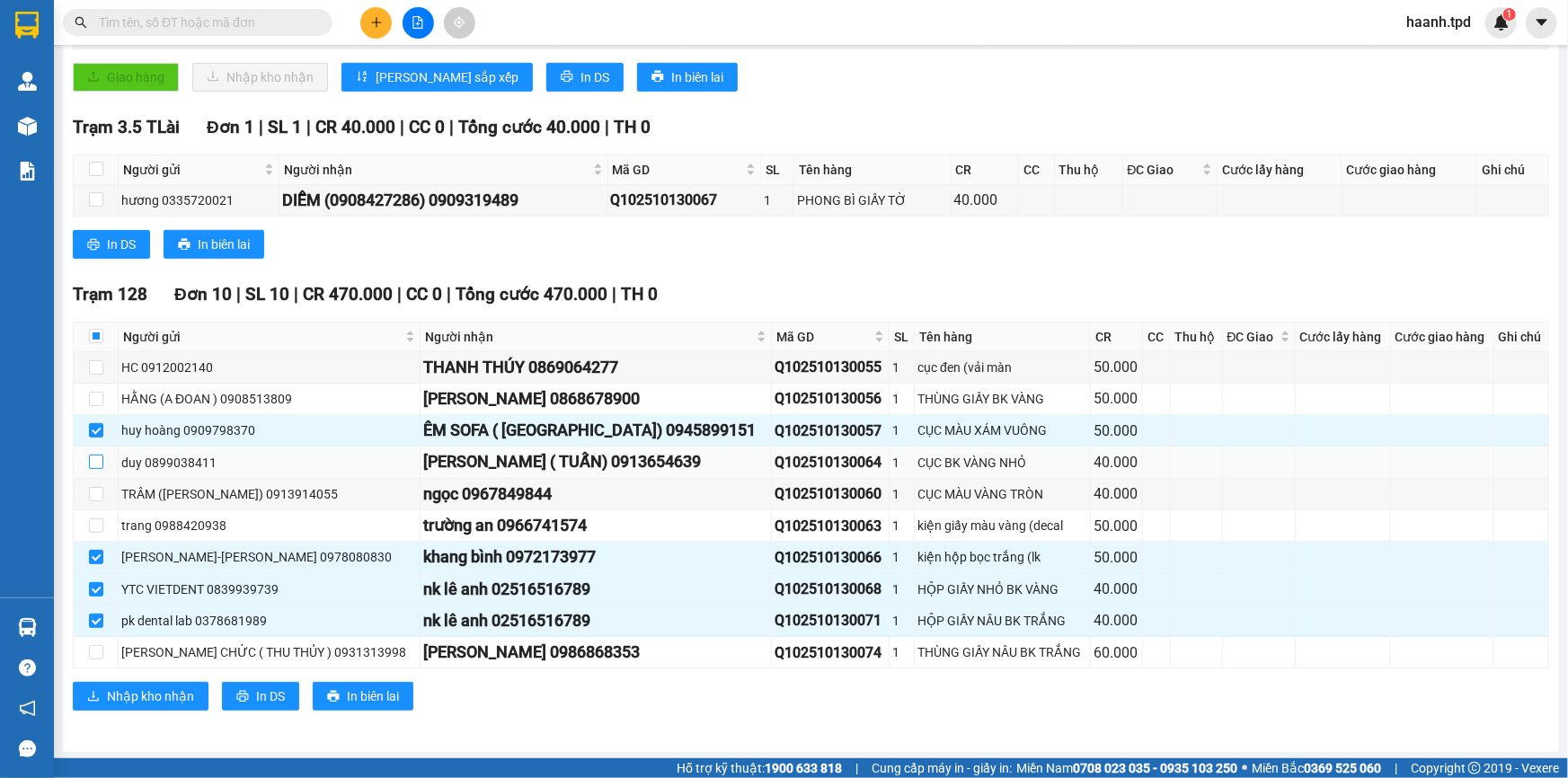
click at [90, 464] on input "checkbox" at bounding box center [96, 462] width 14 height 14
checkbox input "true"
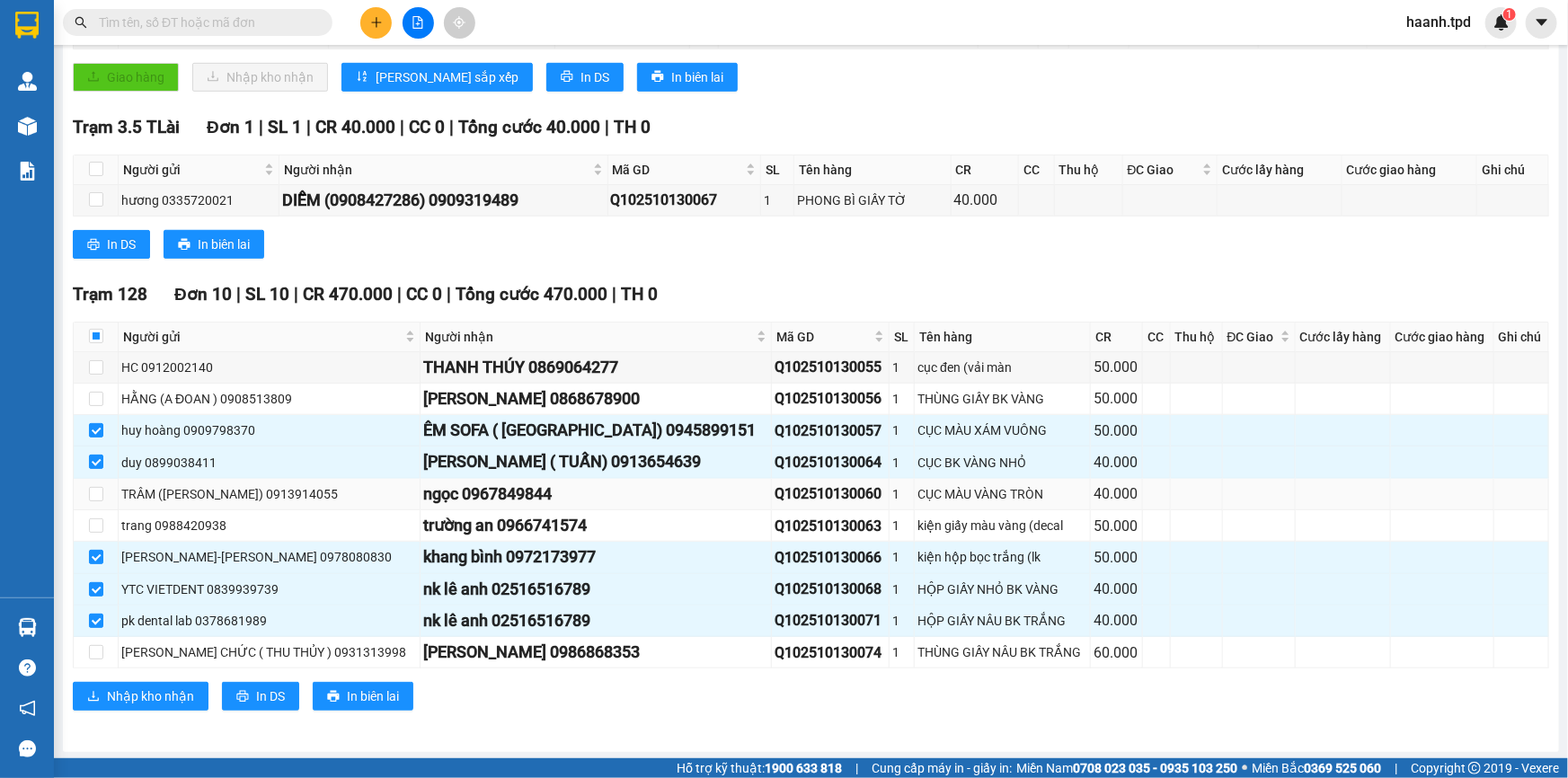
click at [102, 495] on td at bounding box center [96, 495] width 45 height 32
click at [99, 491] on input "checkbox" at bounding box center [96, 495] width 14 height 14
checkbox input "true"
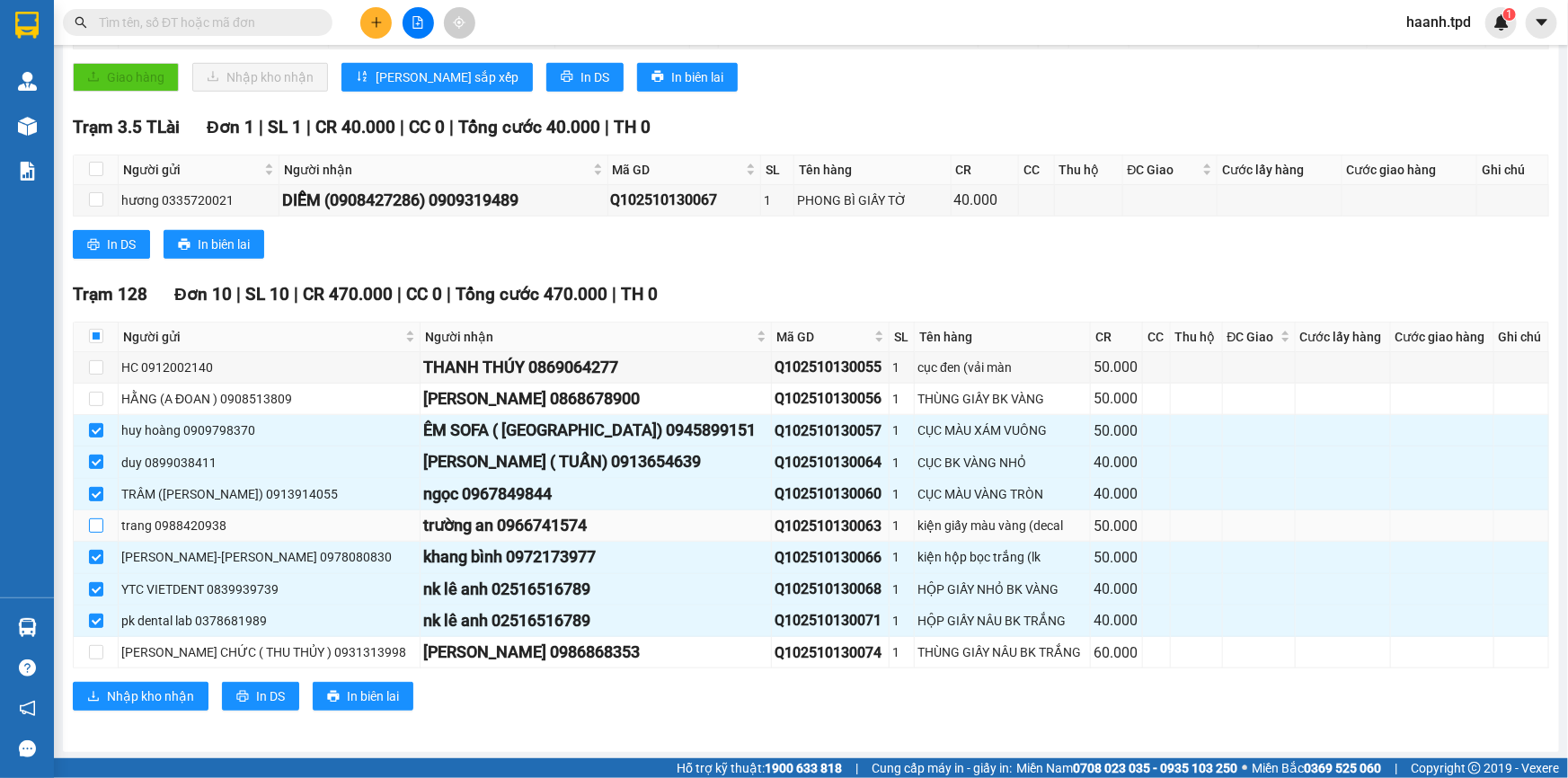
click at [92, 520] on input "checkbox" at bounding box center [96, 526] width 14 height 14
checkbox input "true"
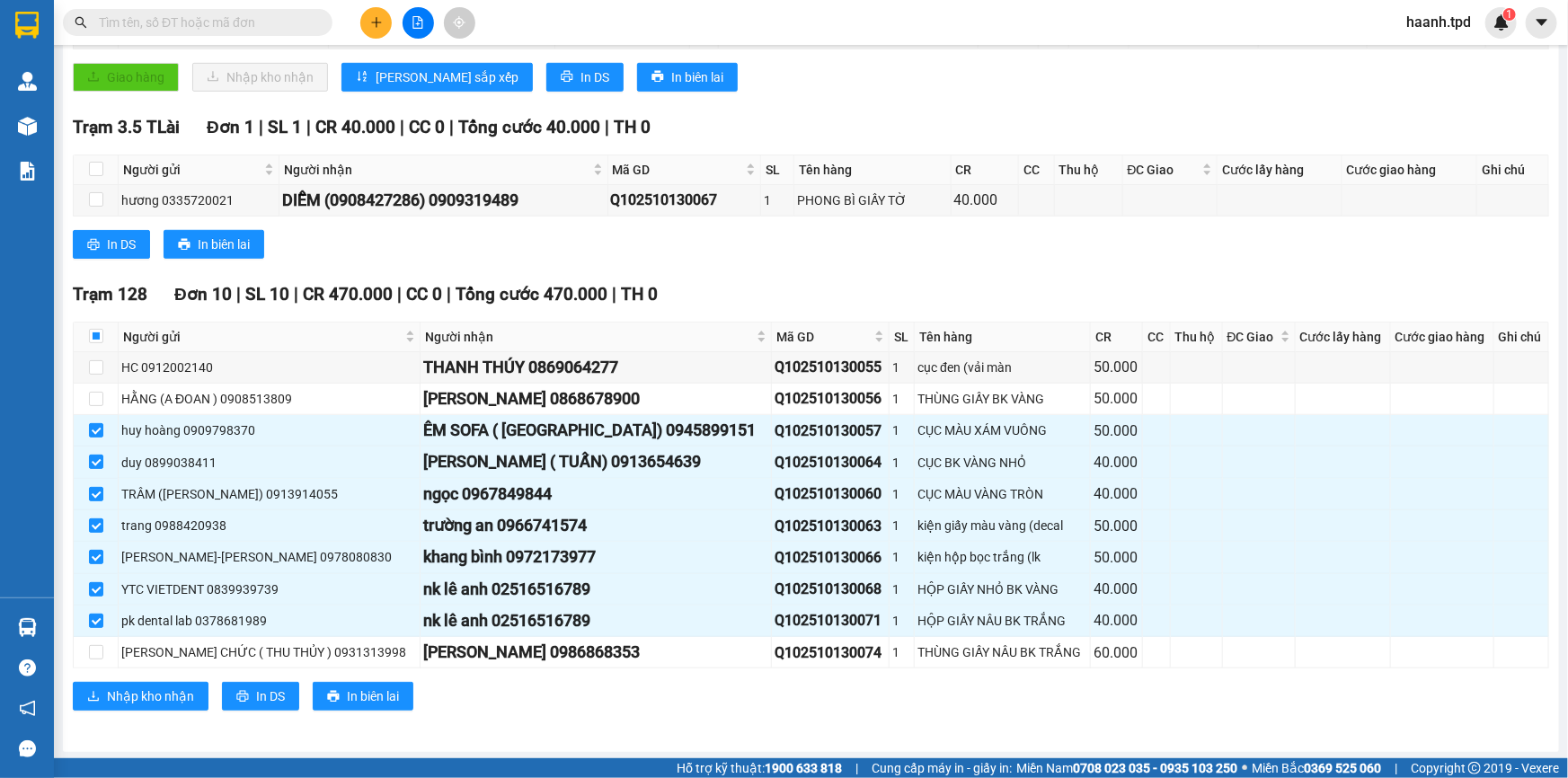
click at [87, 342] on th at bounding box center [96, 337] width 45 height 30
click at [93, 338] on input "checkbox" at bounding box center [96, 336] width 14 height 14
checkbox input "true"
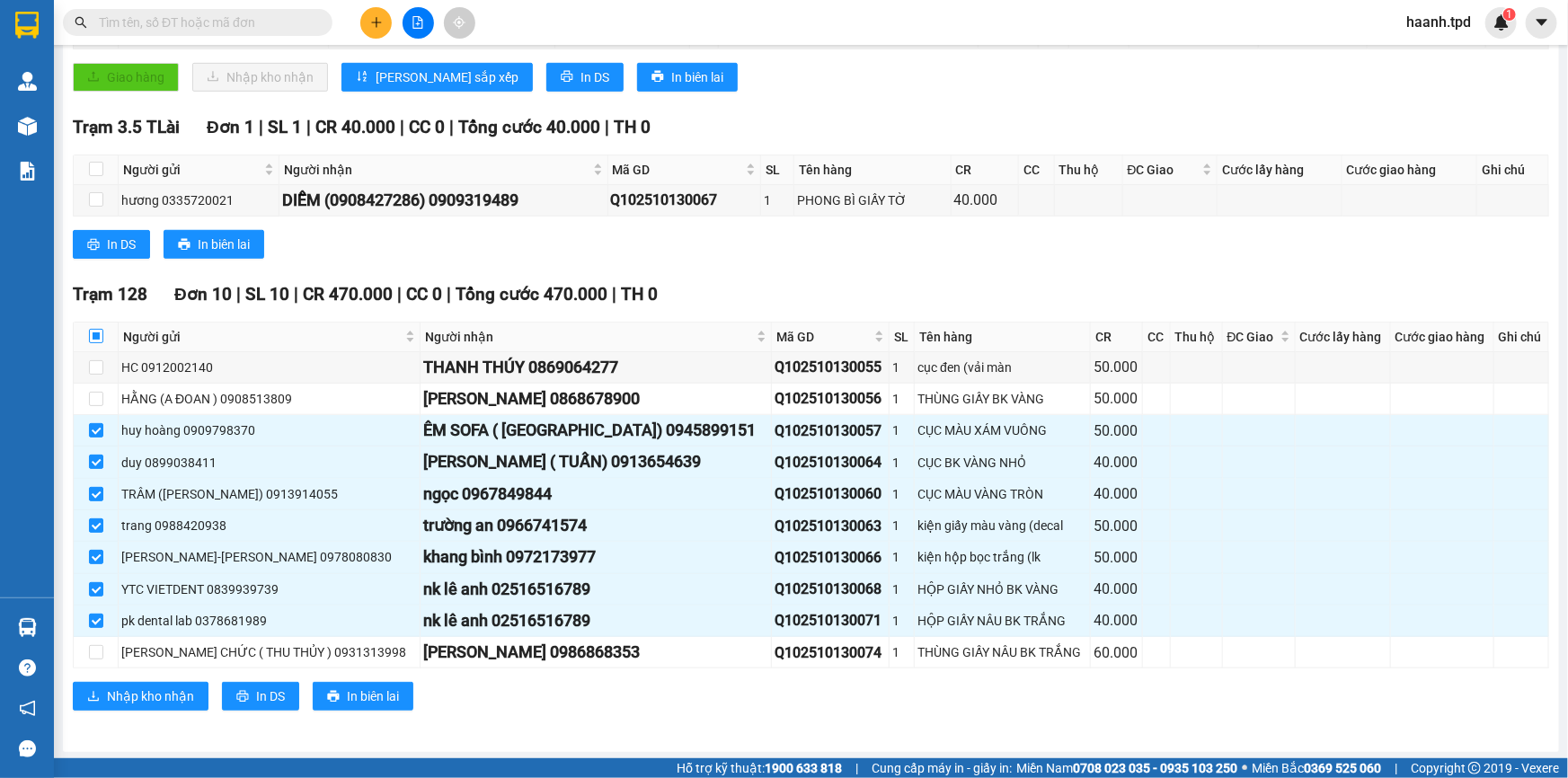
checkbox input "true"
